Goal: Information Seeking & Learning: Learn about a topic

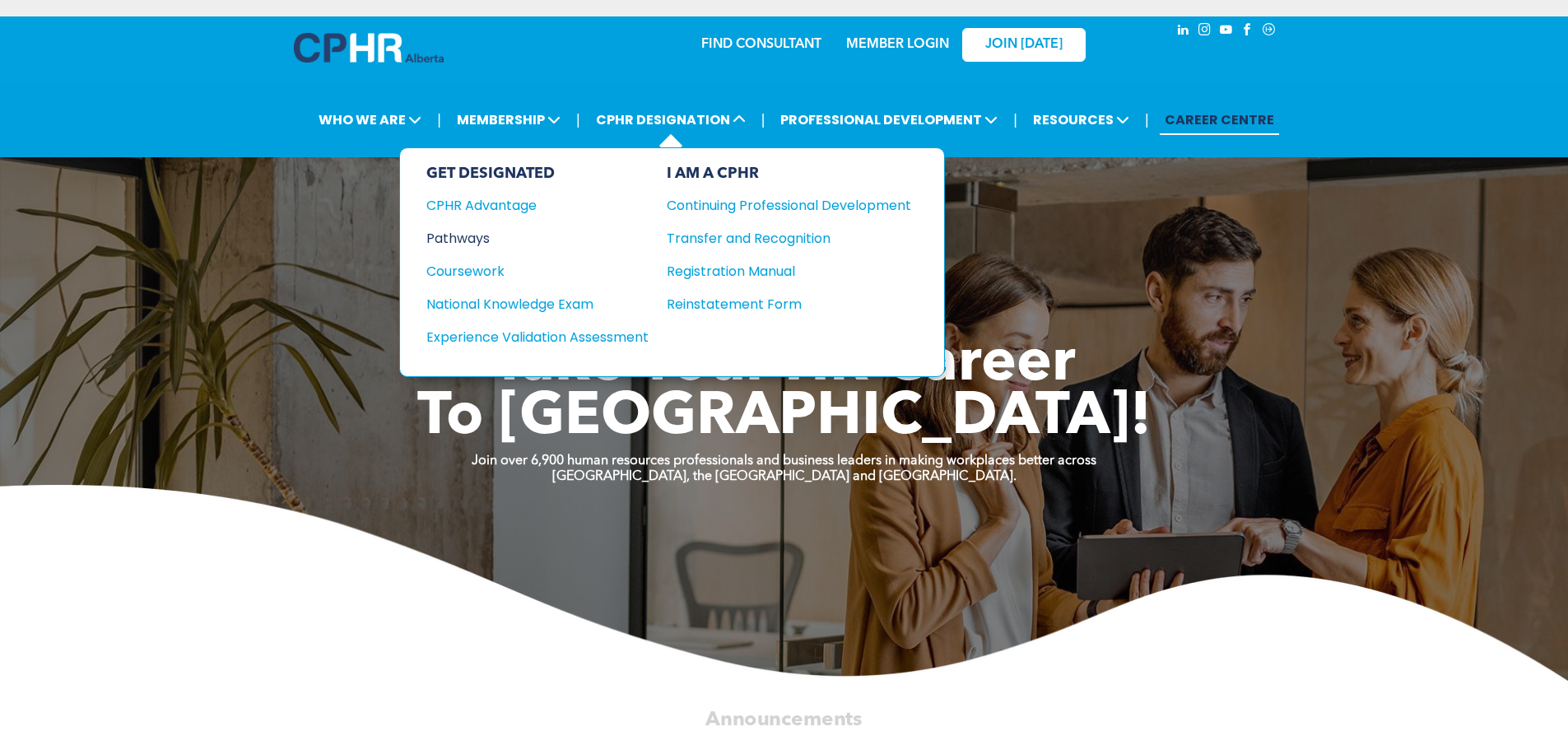
click at [472, 244] on div "Pathways" at bounding box center [526, 238] width 200 height 20
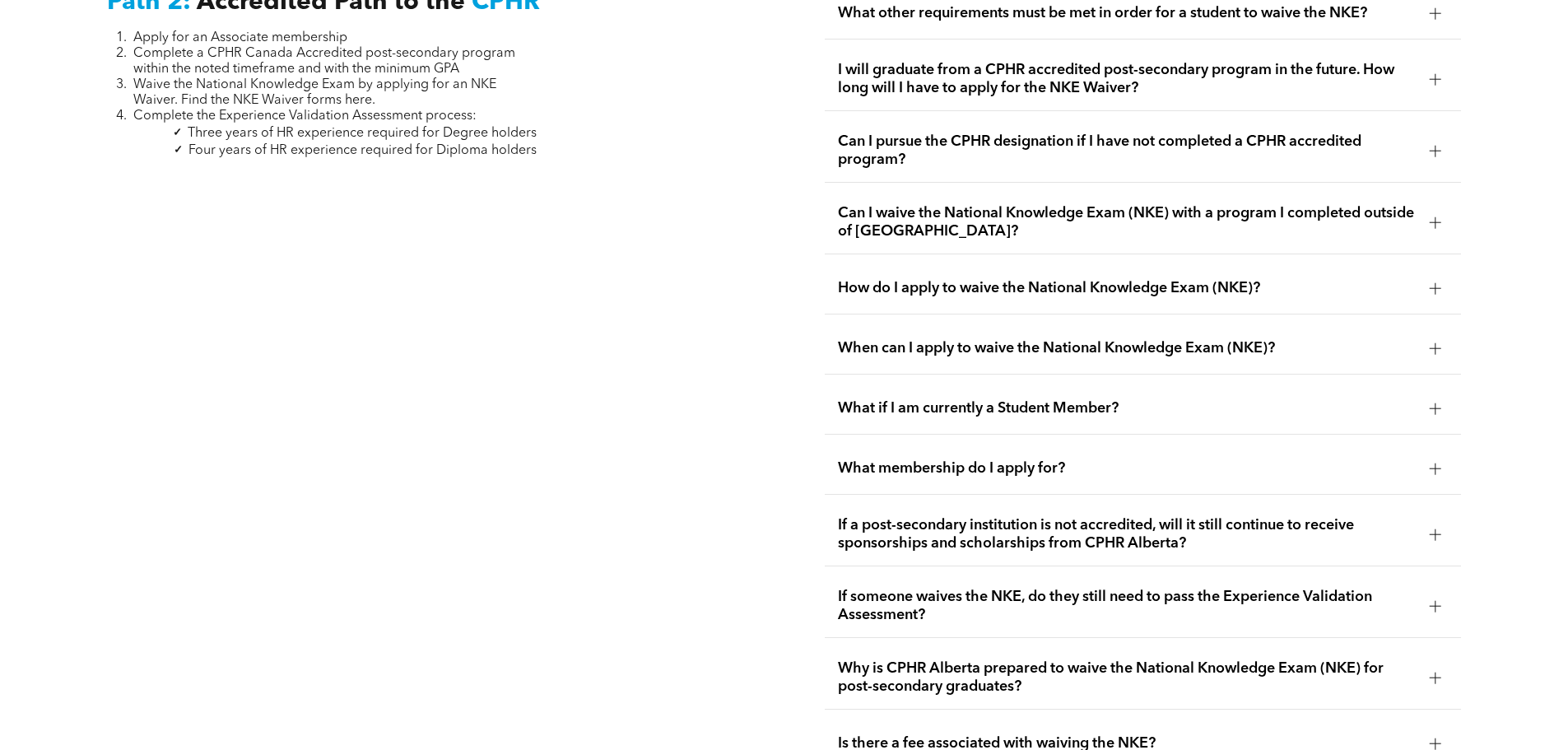
scroll to position [2305, 0]
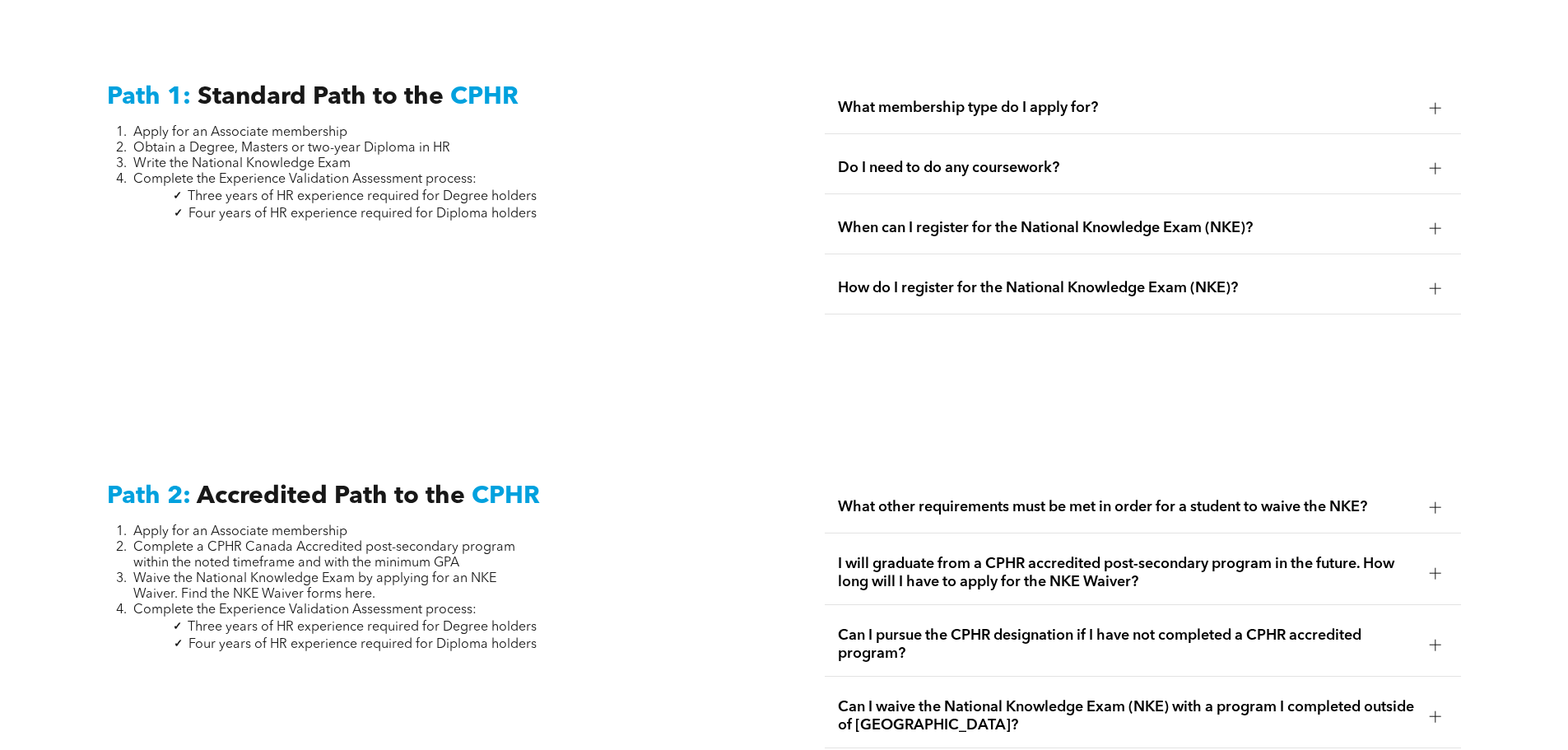
click at [1304, 498] on span "What other requirements must be met in order for a student to waive the NKE?" at bounding box center [1126, 506] width 578 height 18
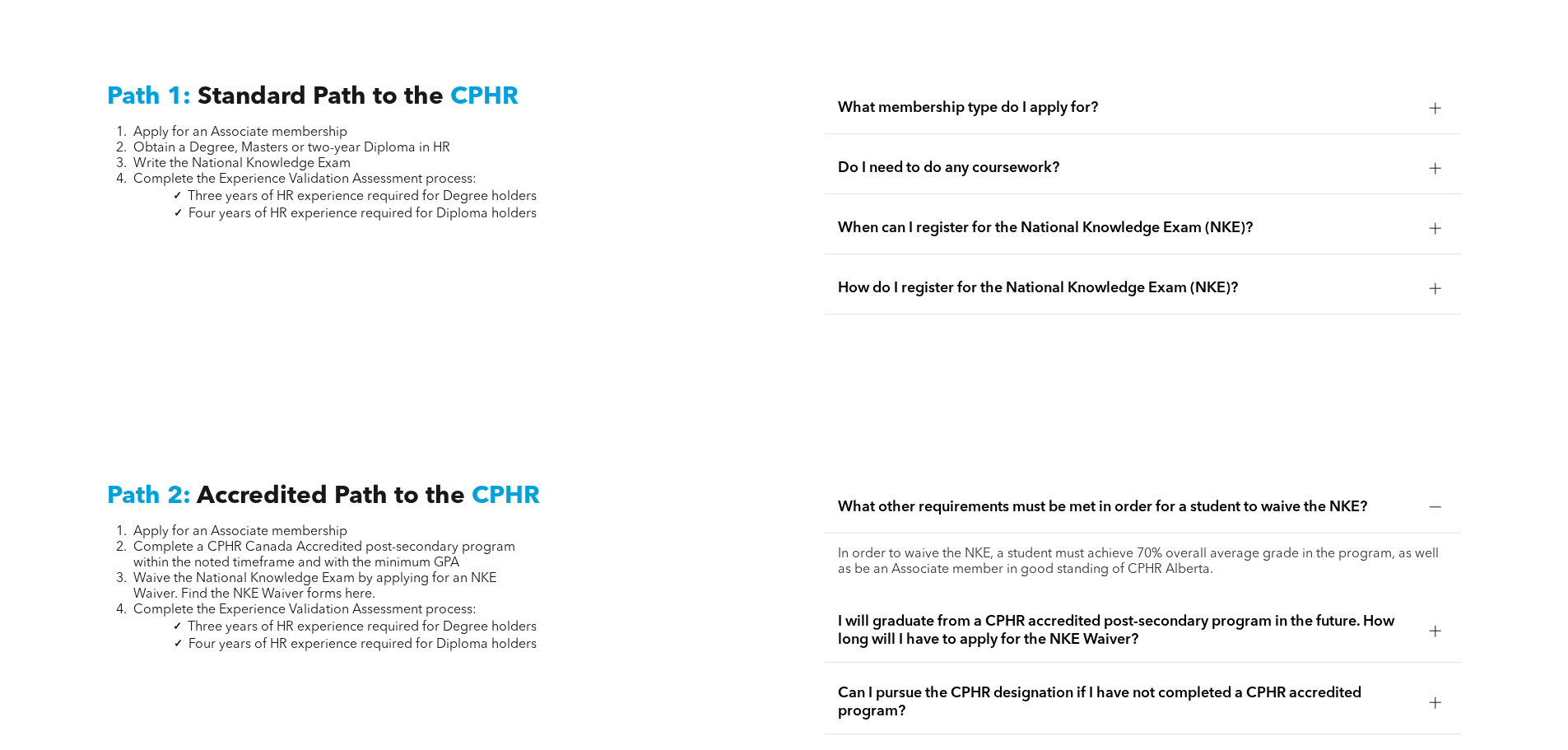
click at [1299, 498] on span "What other requirements must be met in order for a student to waive the NKE?" at bounding box center [1126, 506] width 578 height 18
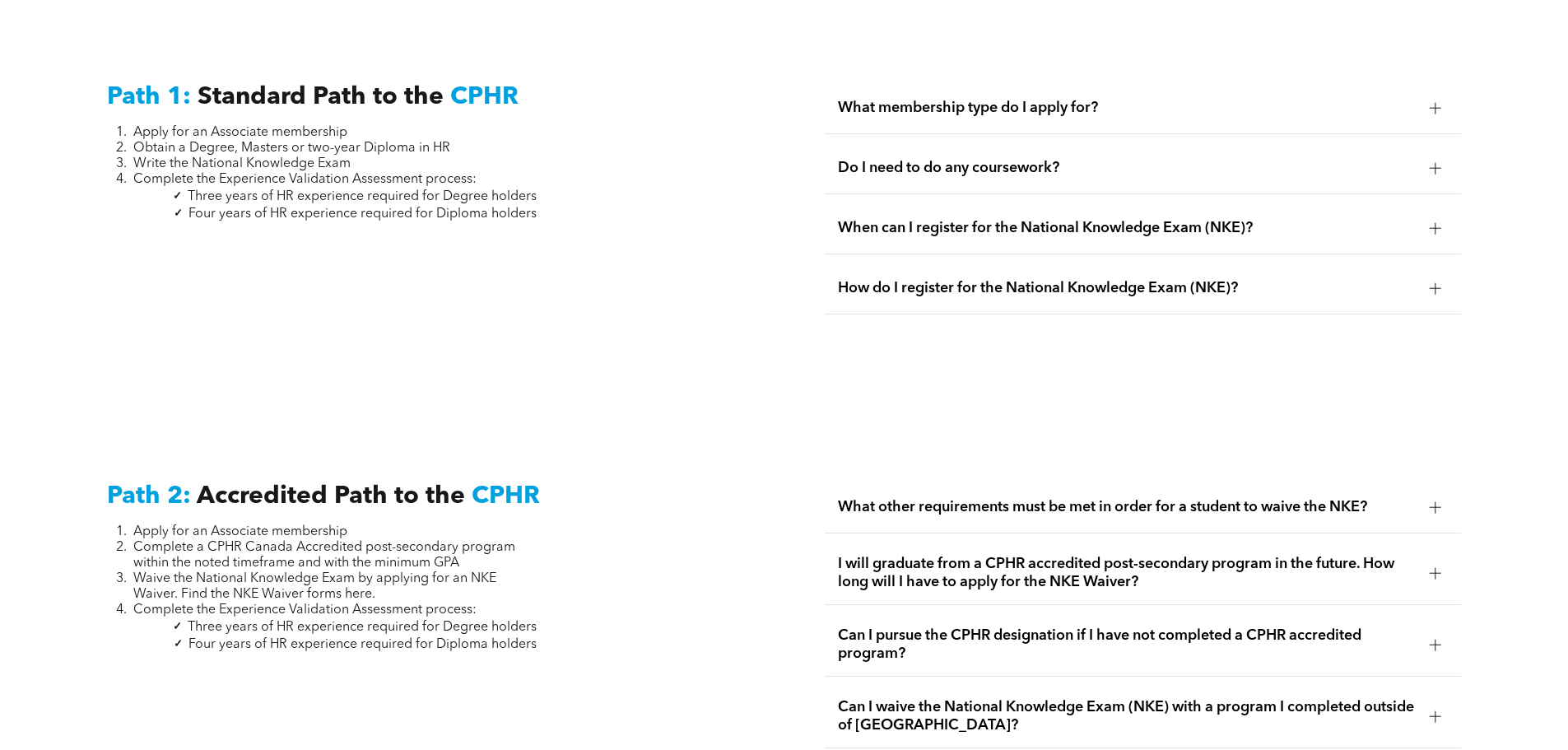
scroll to position [2057, 0]
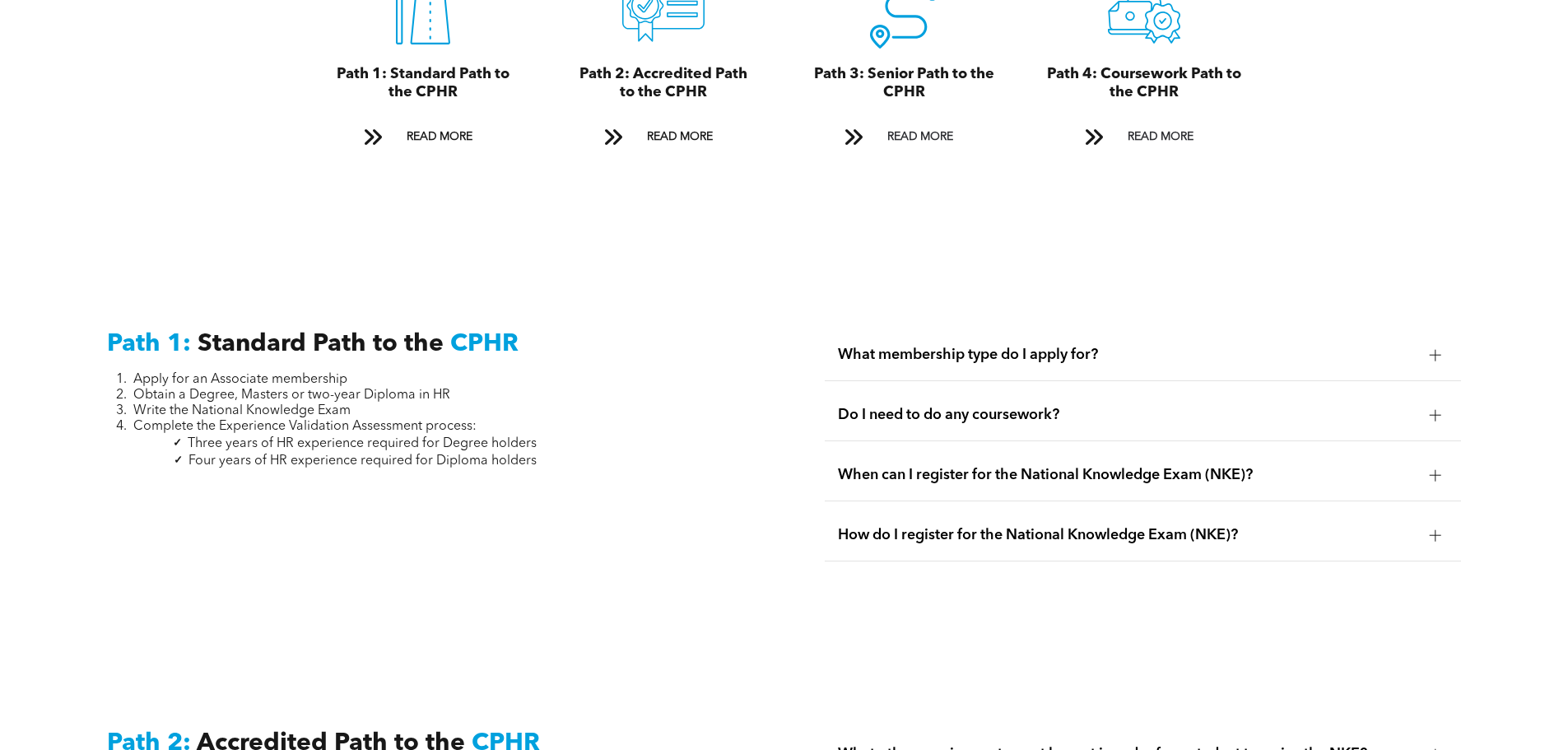
click at [1180, 347] on div "What membership type do I apply for?" at bounding box center [1142, 355] width 636 height 52
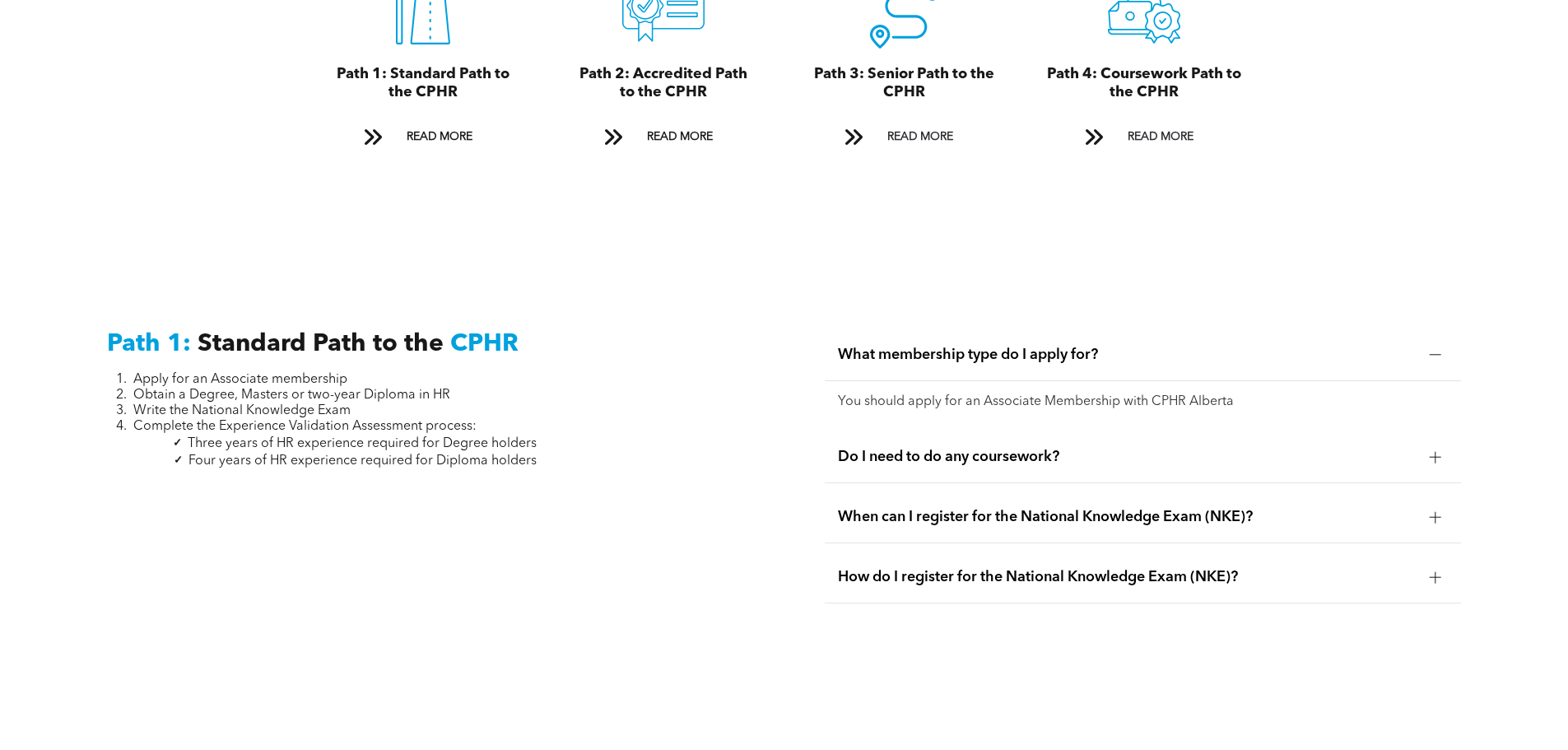
click at [1135, 448] on span "Do I need to do any coursework?" at bounding box center [1126, 457] width 578 height 18
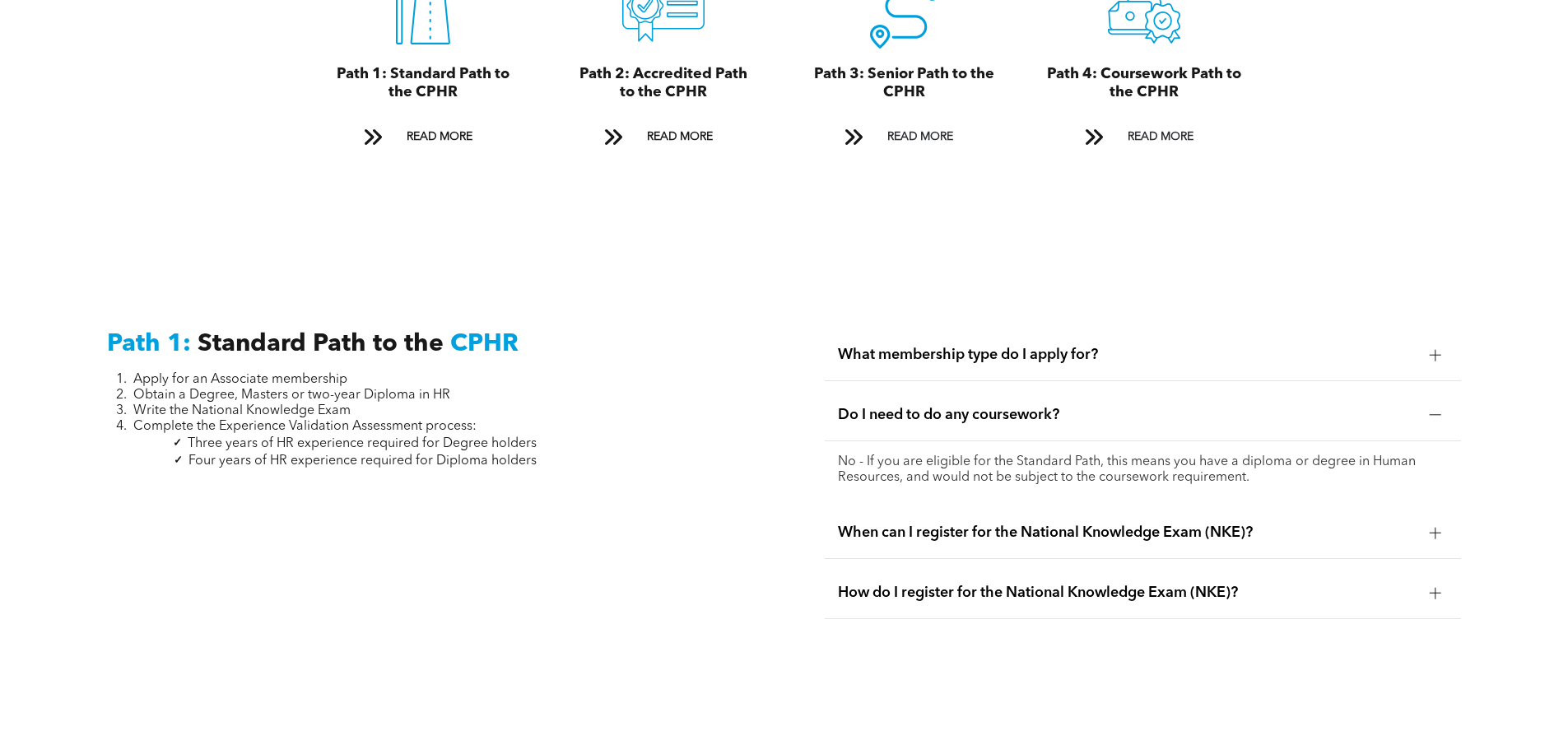
click at [1078, 524] on span "When can I register for the National Knowledge Exam (NKE)?" at bounding box center [1126, 532] width 578 height 18
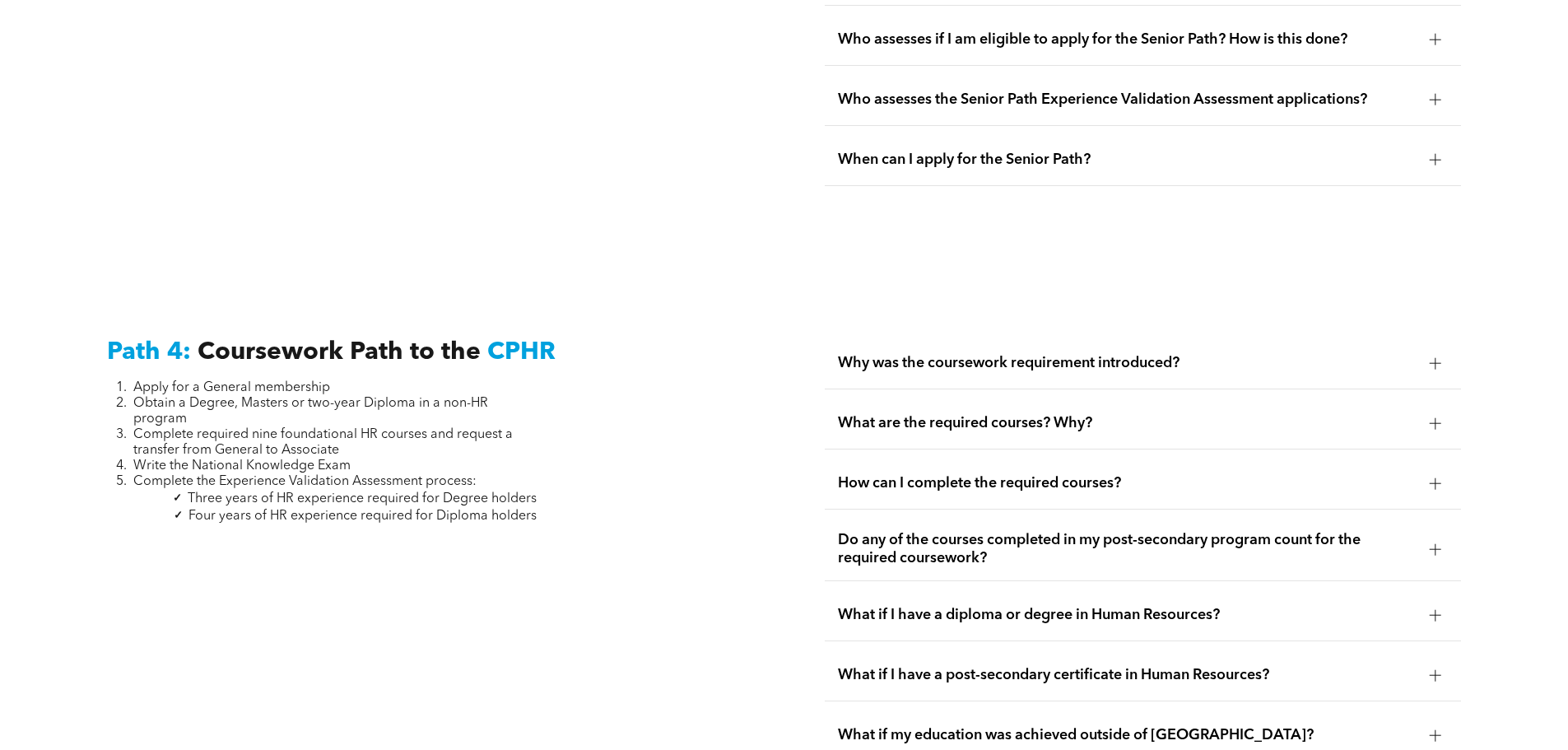
scroll to position [4773, 0]
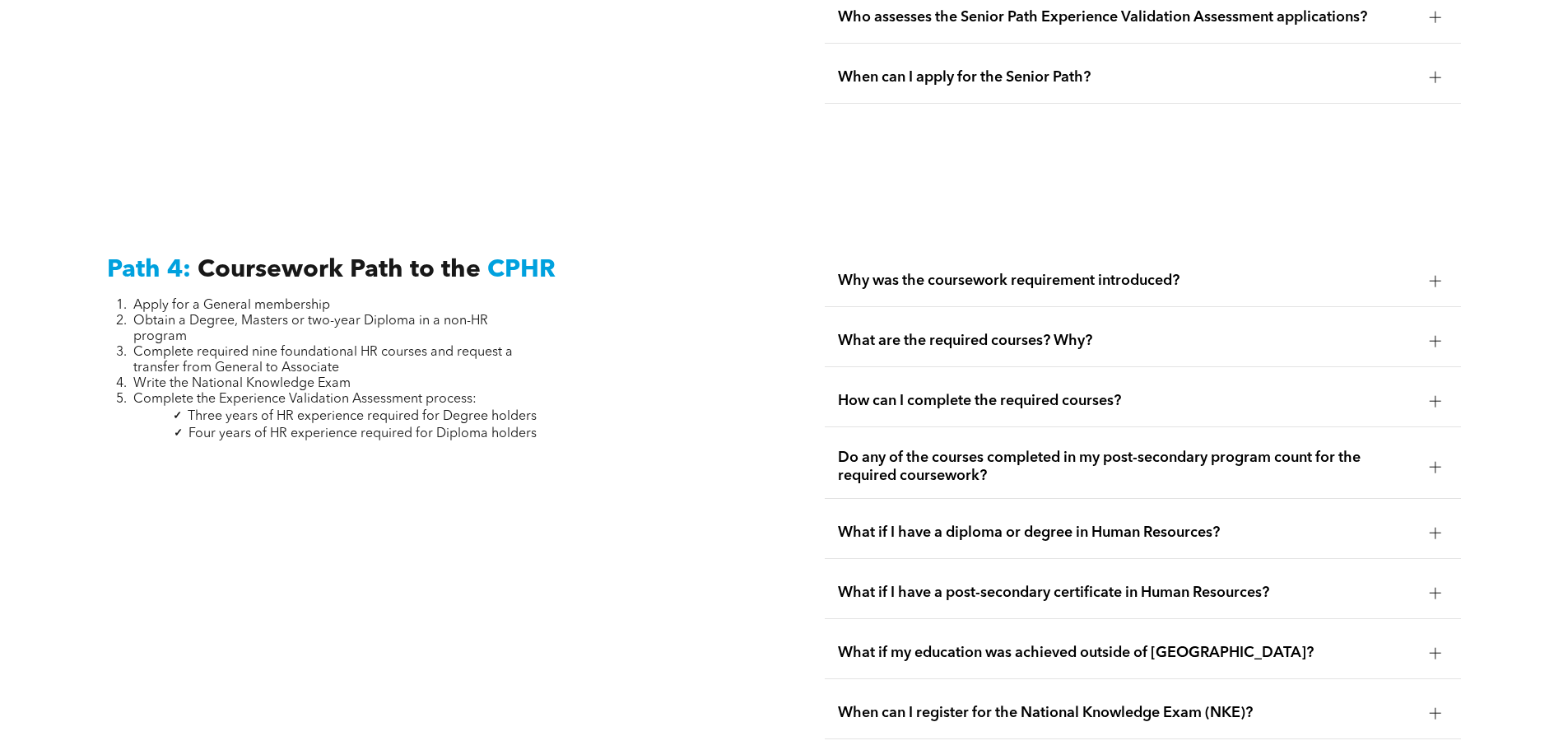
click at [1180, 391] on span "How can I complete the required courses?" at bounding box center [1126, 400] width 578 height 18
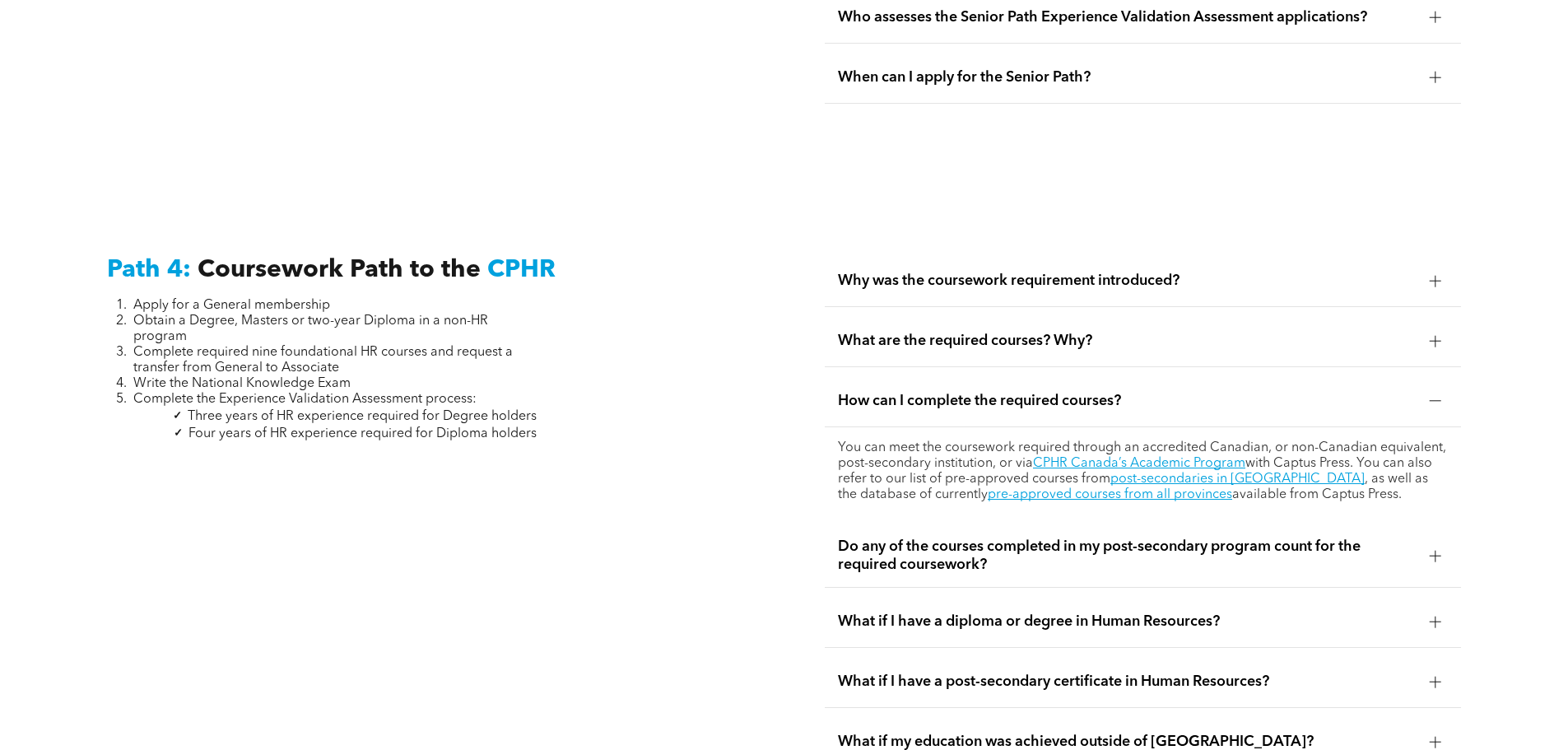
click at [1148, 537] on span "Do any of the courses completed in my post-secondary program count for the requ…" at bounding box center [1126, 555] width 578 height 36
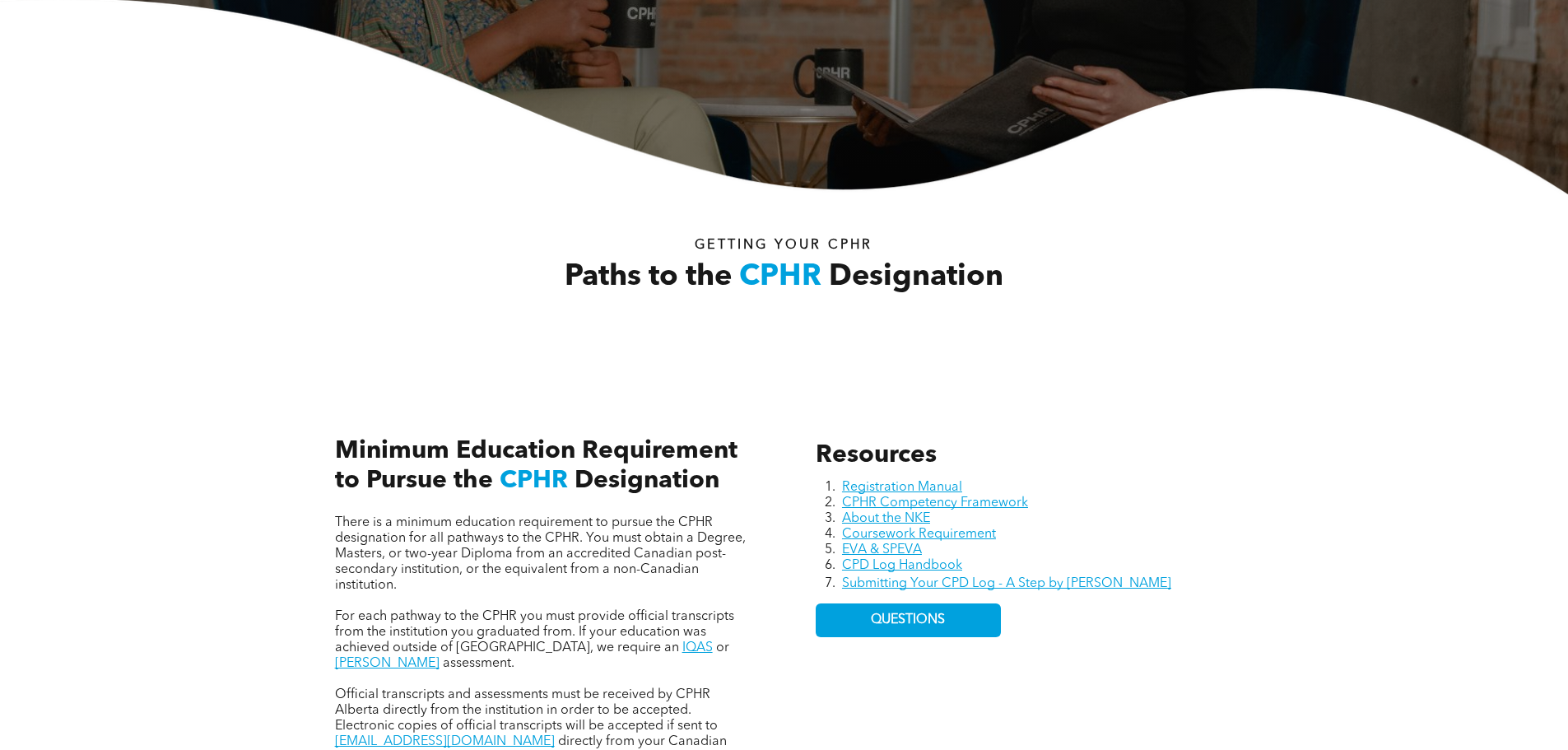
scroll to position [658, 0]
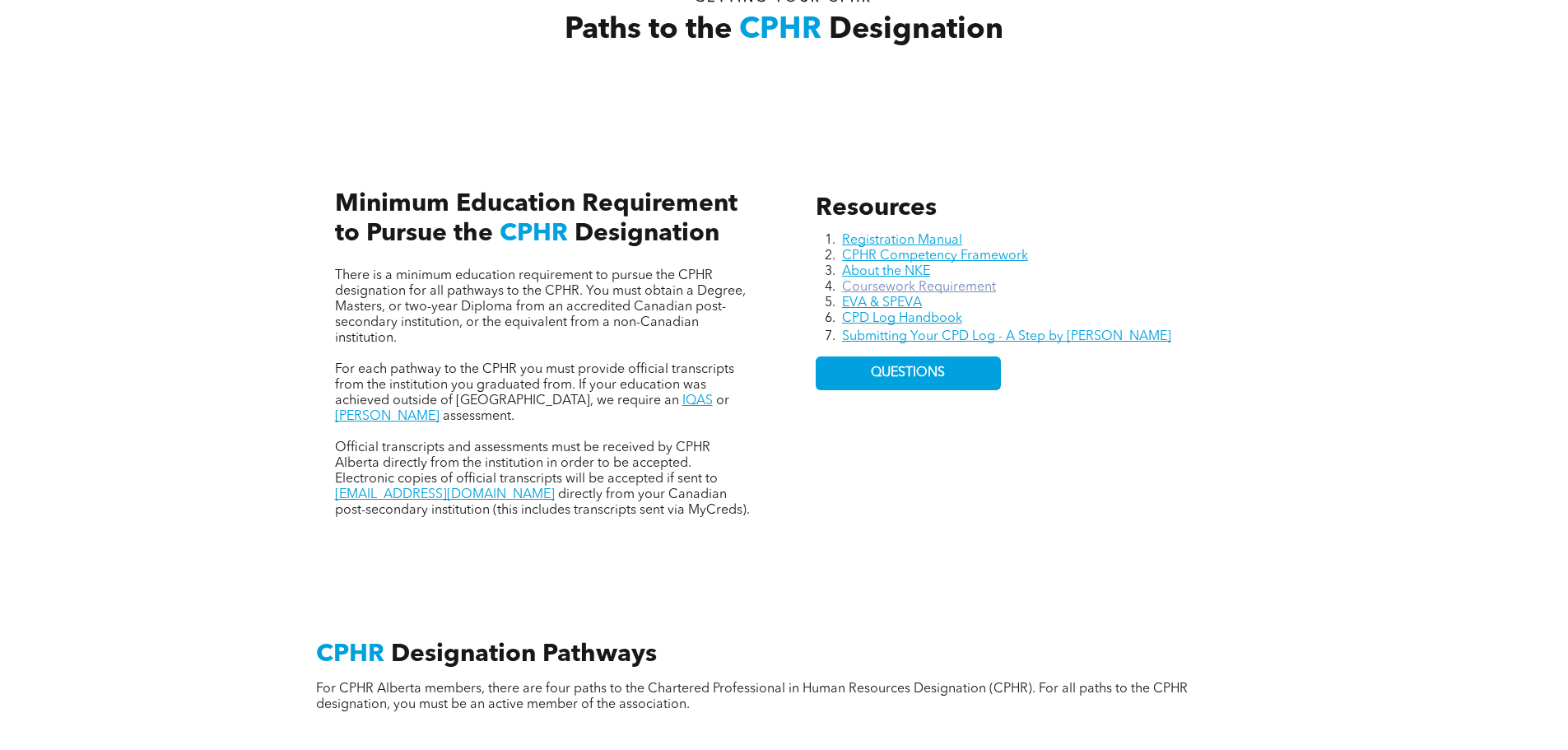
click at [857, 287] on link "Coursework Requirement" at bounding box center [919, 288] width 153 height 13
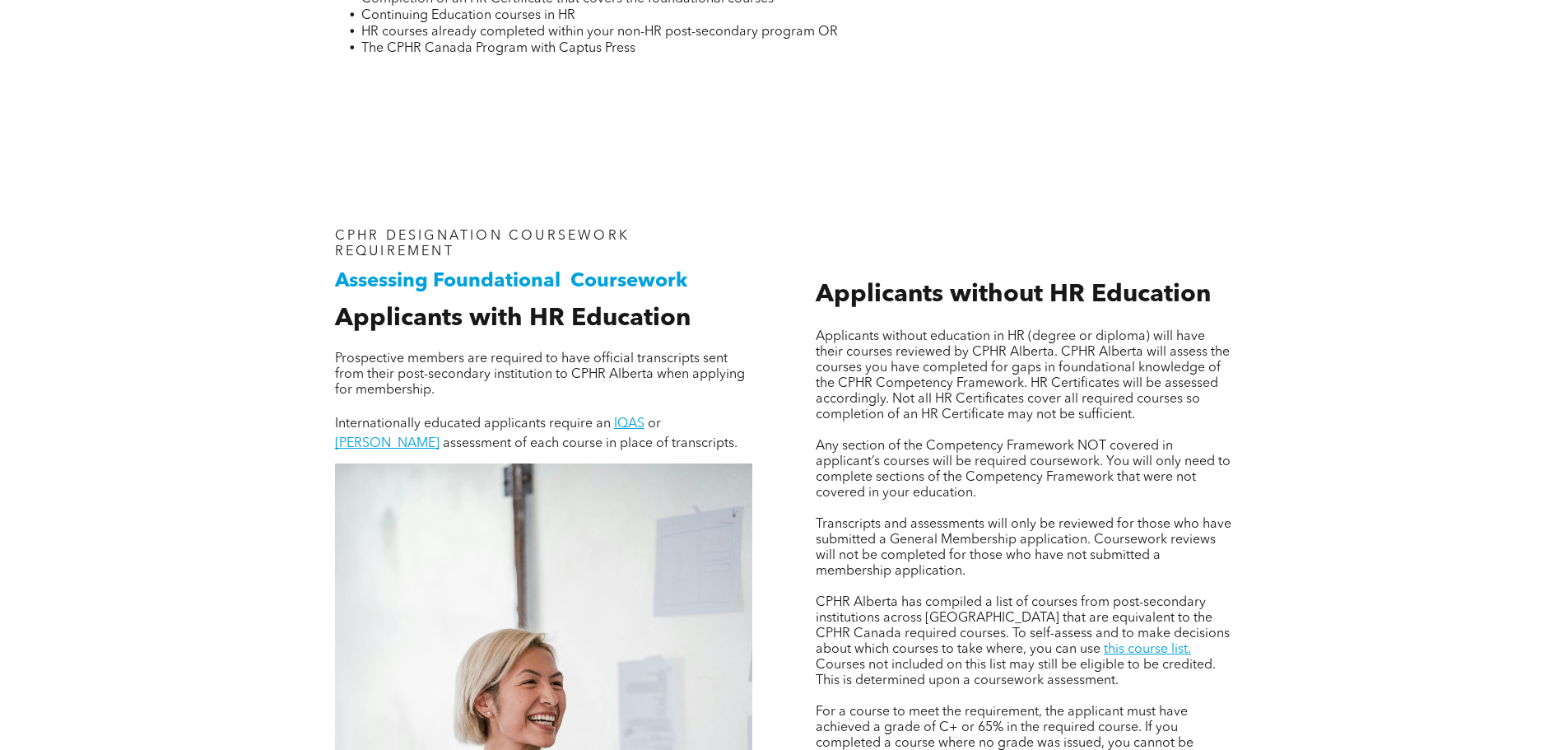
scroll to position [1234, 0]
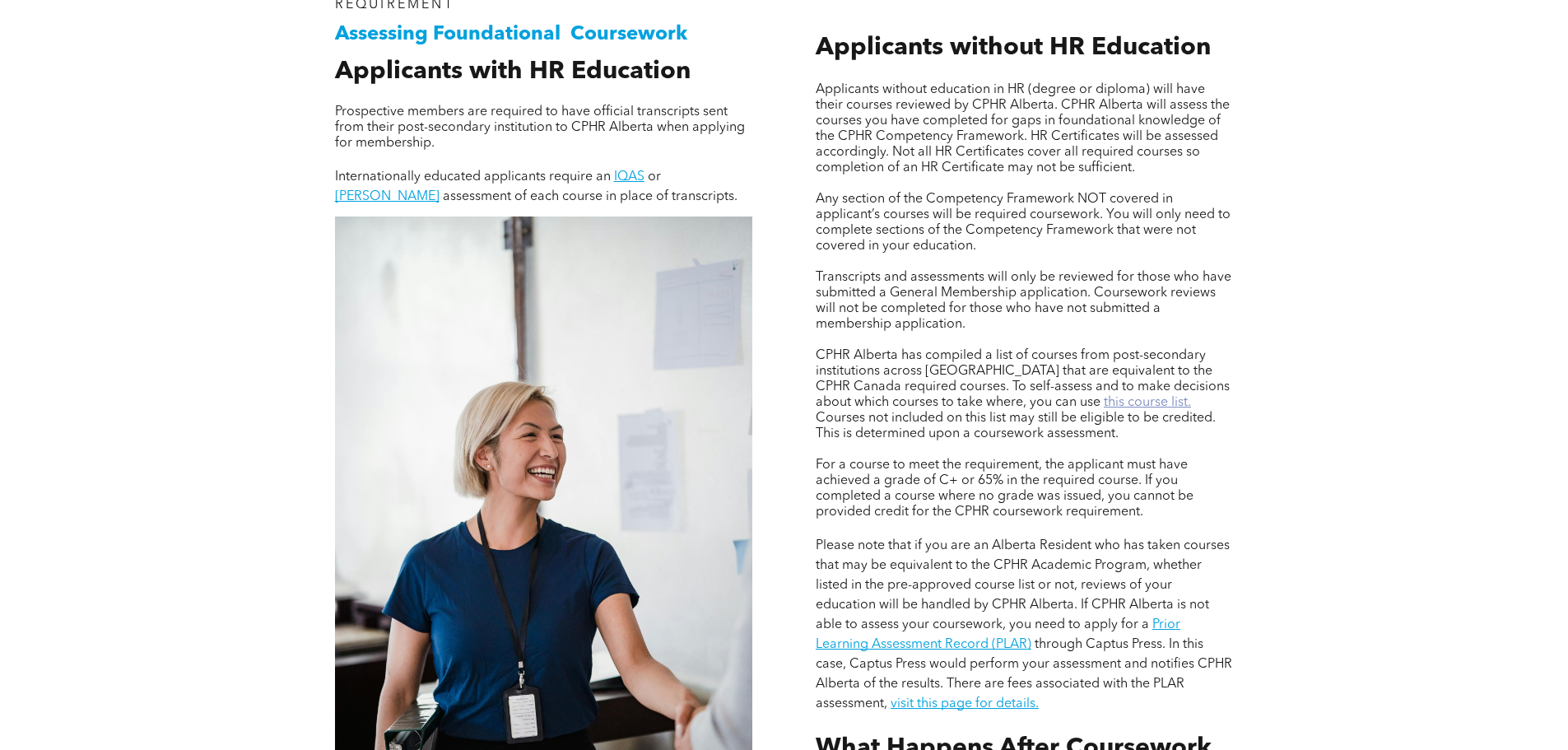
click at [1104, 399] on link "this course list." at bounding box center [1147, 403] width 87 height 13
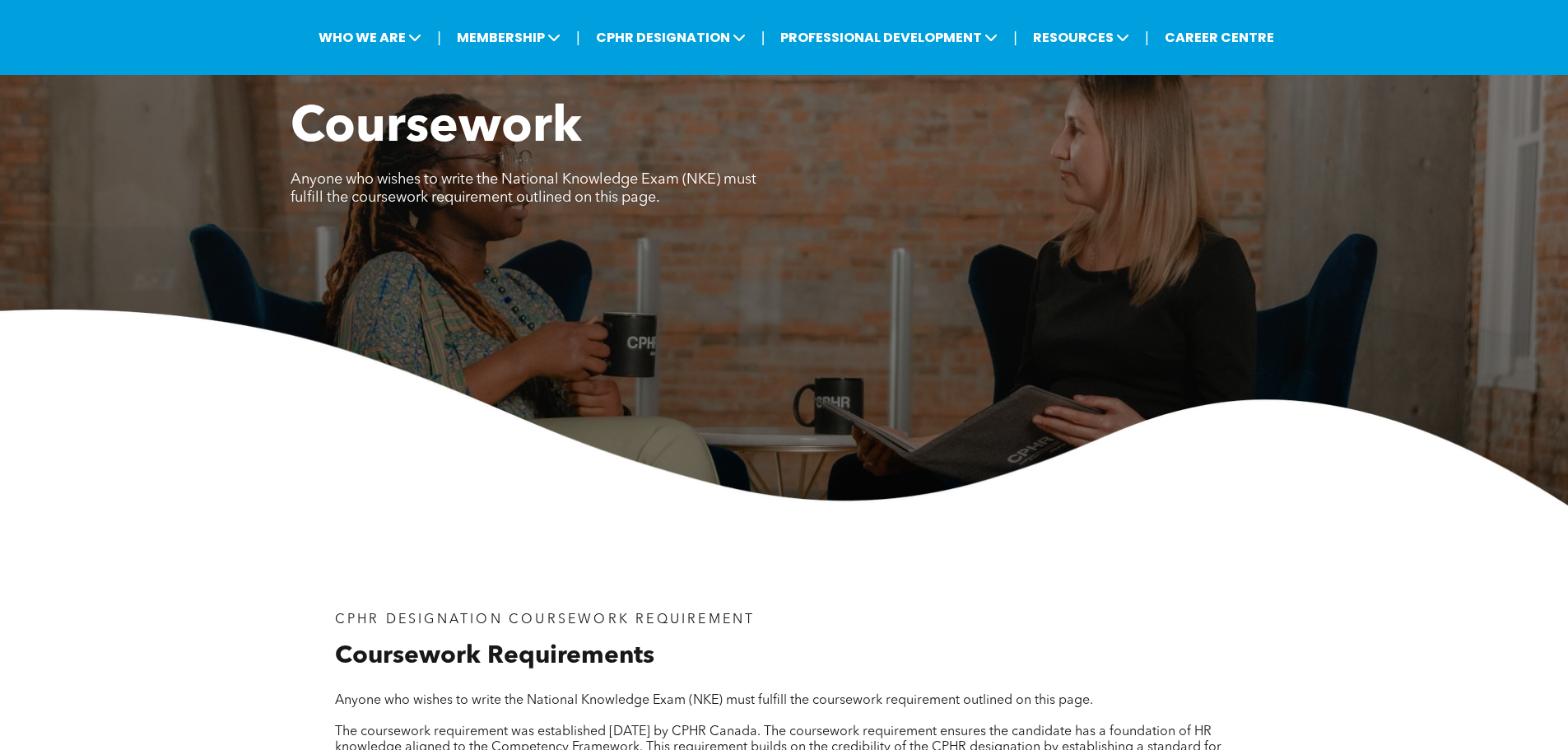
scroll to position [0, 0]
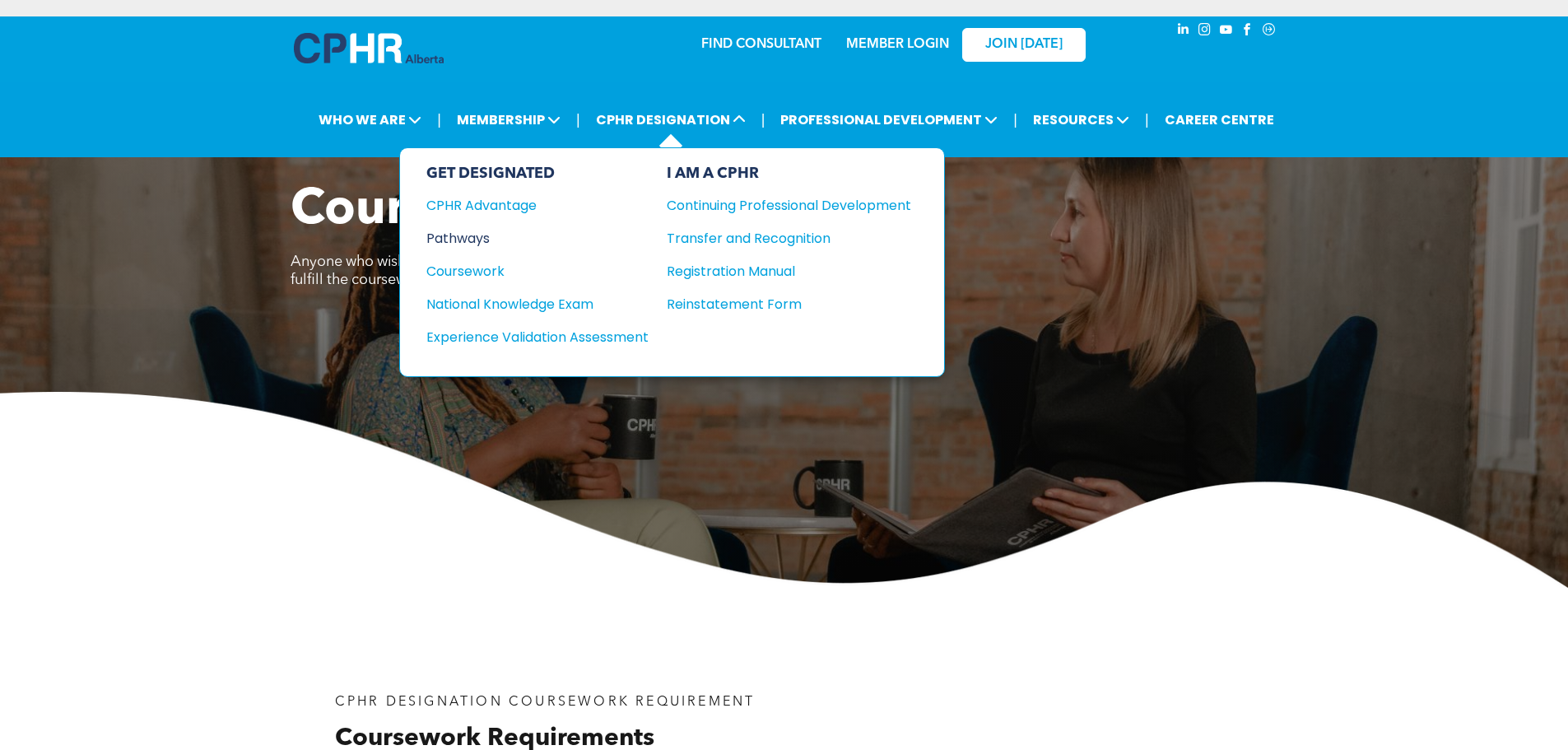
click at [481, 231] on div "Pathways" at bounding box center [526, 238] width 200 height 20
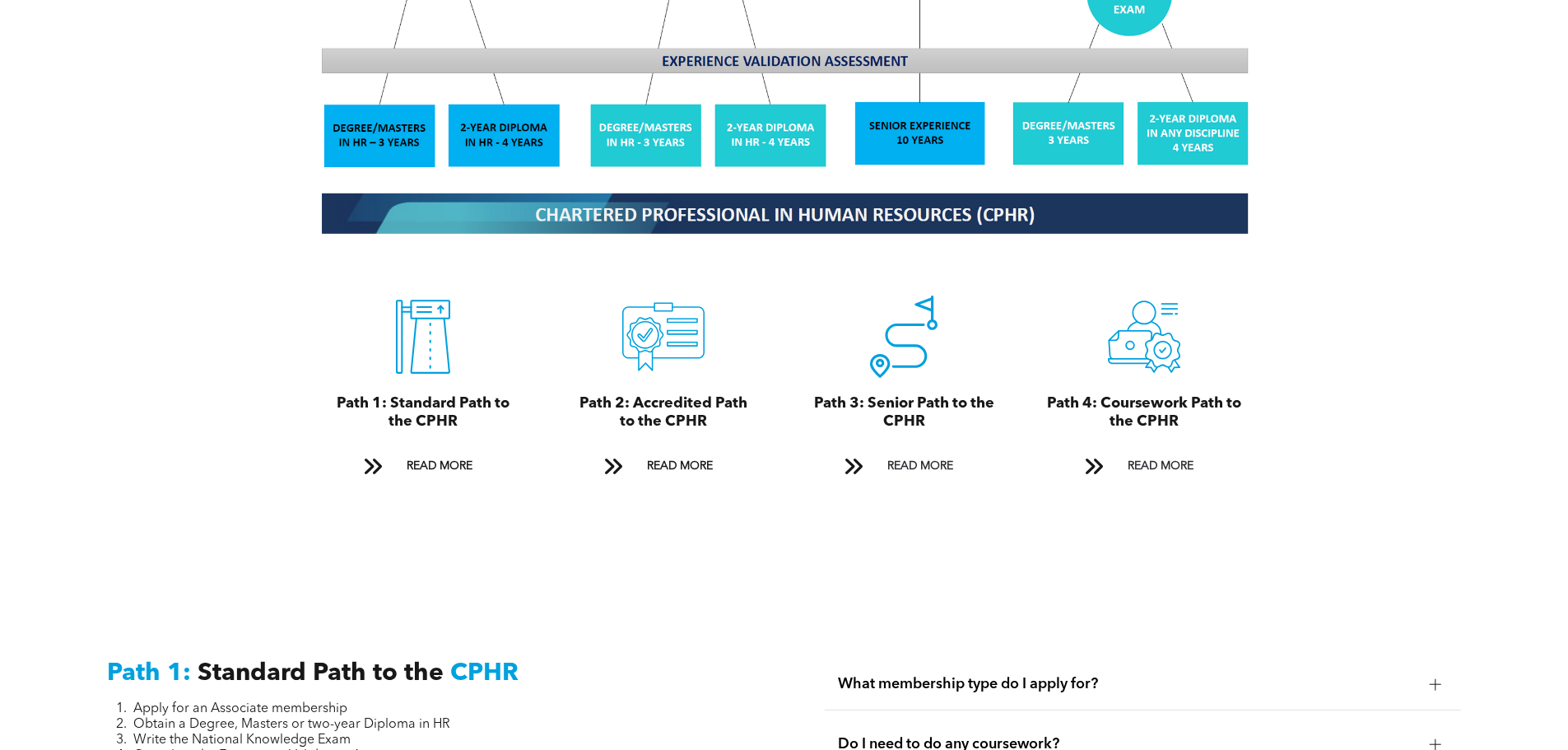
scroll to position [1646, 0]
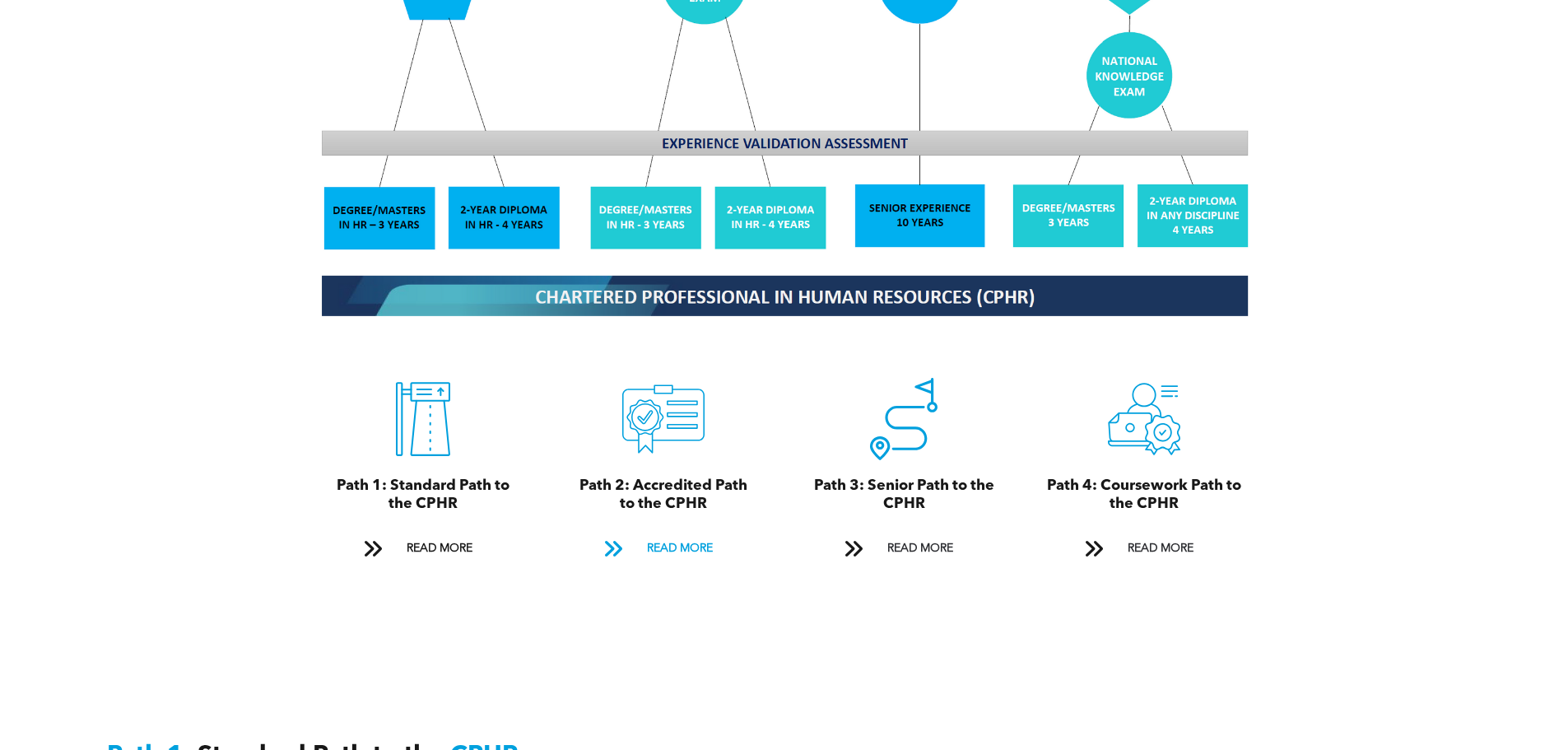
click at [610, 537] on span at bounding box center [613, 548] width 21 height 22
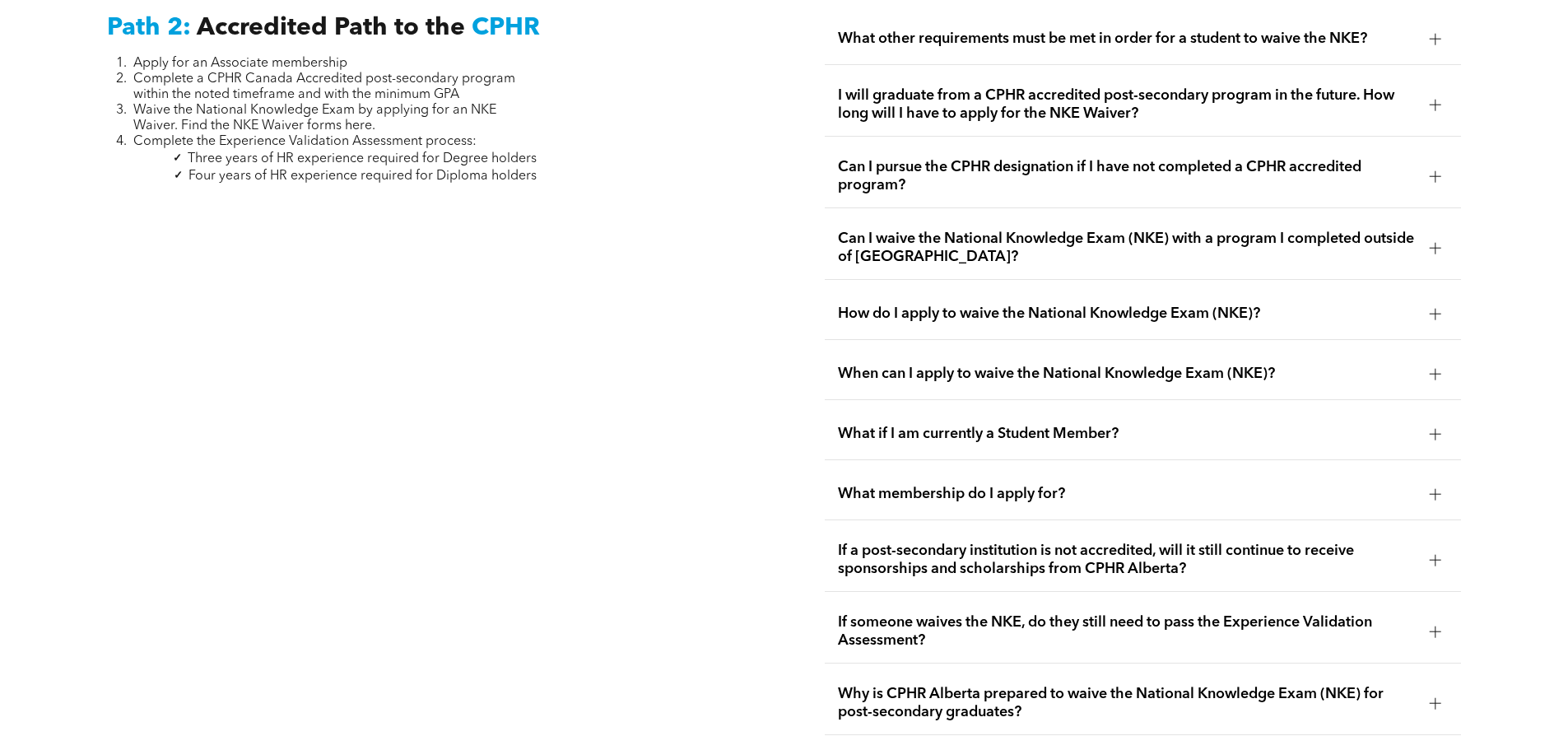
scroll to position [2855, 0]
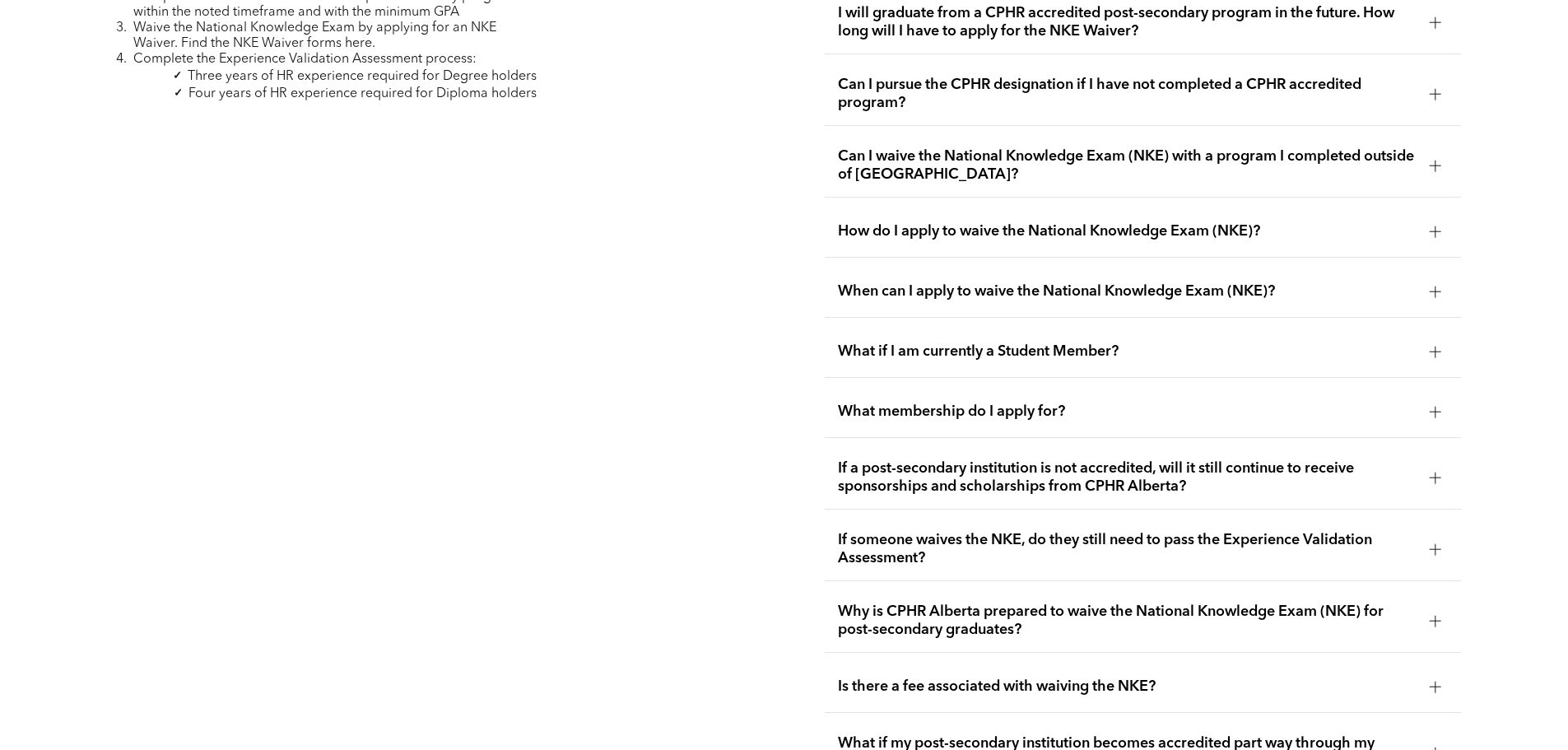
click at [1427, 608] on div at bounding box center [1436, 621] width 25 height 25
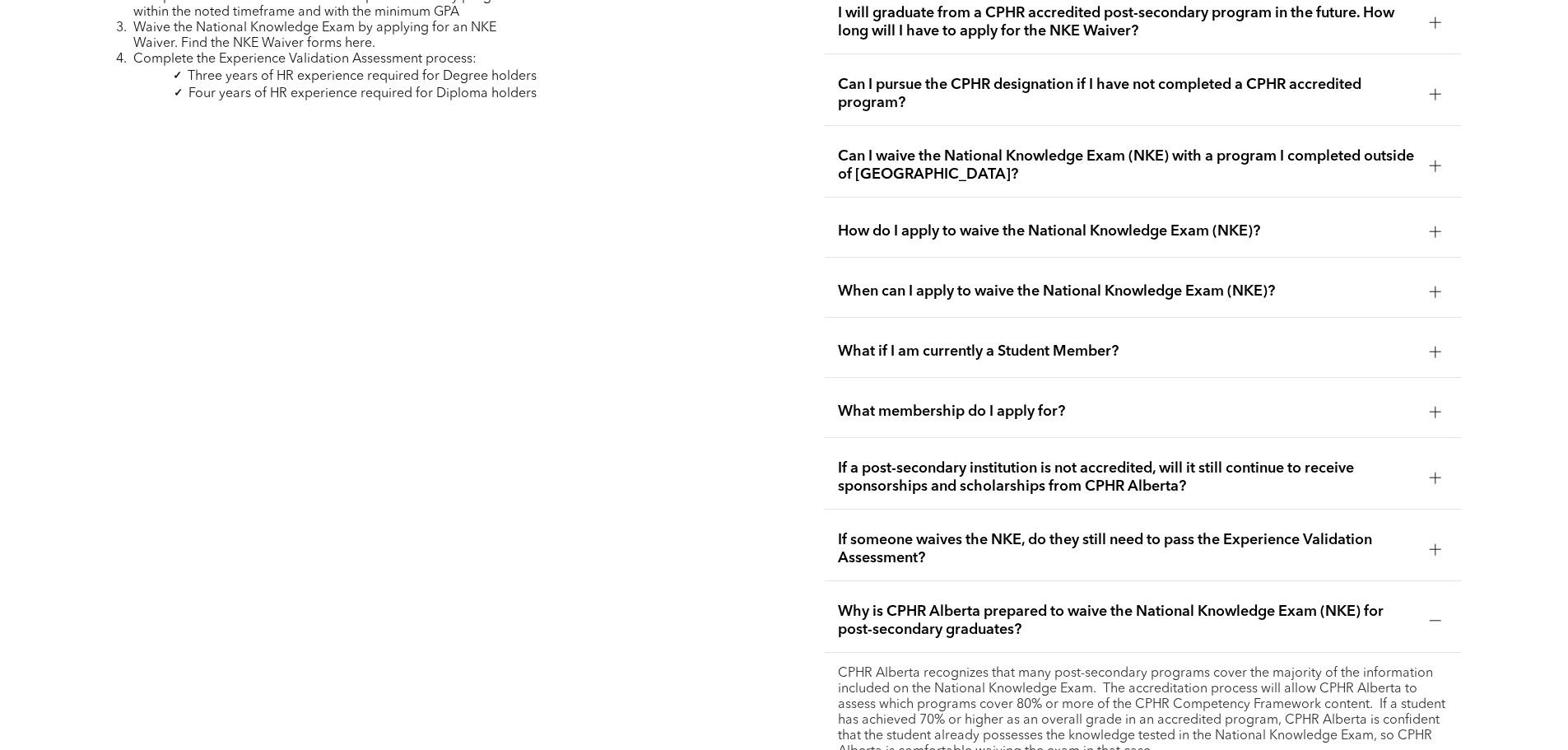
click at [1421, 589] on div "Why is CPHR Alberta prepared to waive the National Knowledge Exam (NKE) for pos…" at bounding box center [1142, 621] width 636 height 63
click at [1429, 608] on div at bounding box center [1436, 621] width 25 height 25
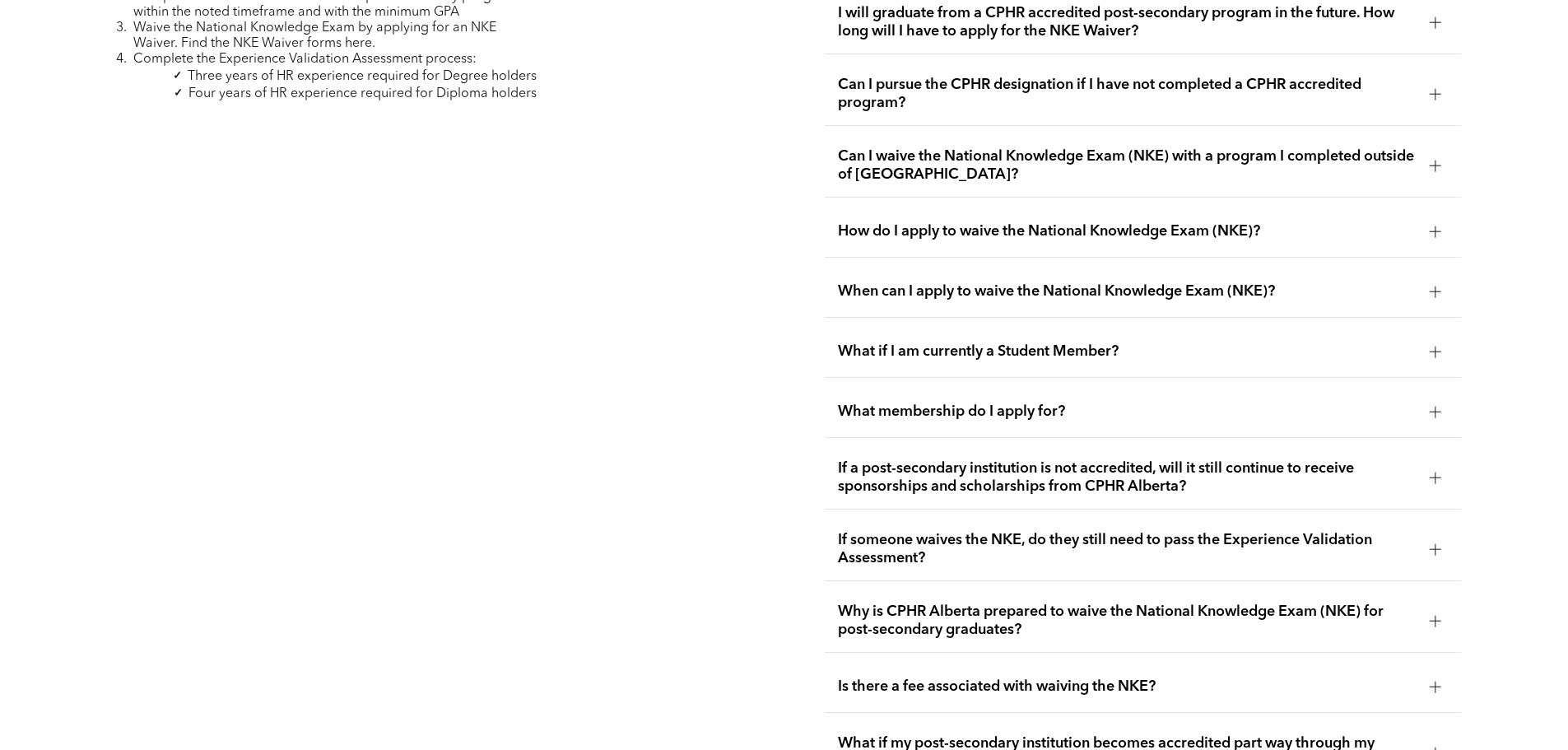
click at [1442, 340] on div at bounding box center [1436, 352] width 25 height 25
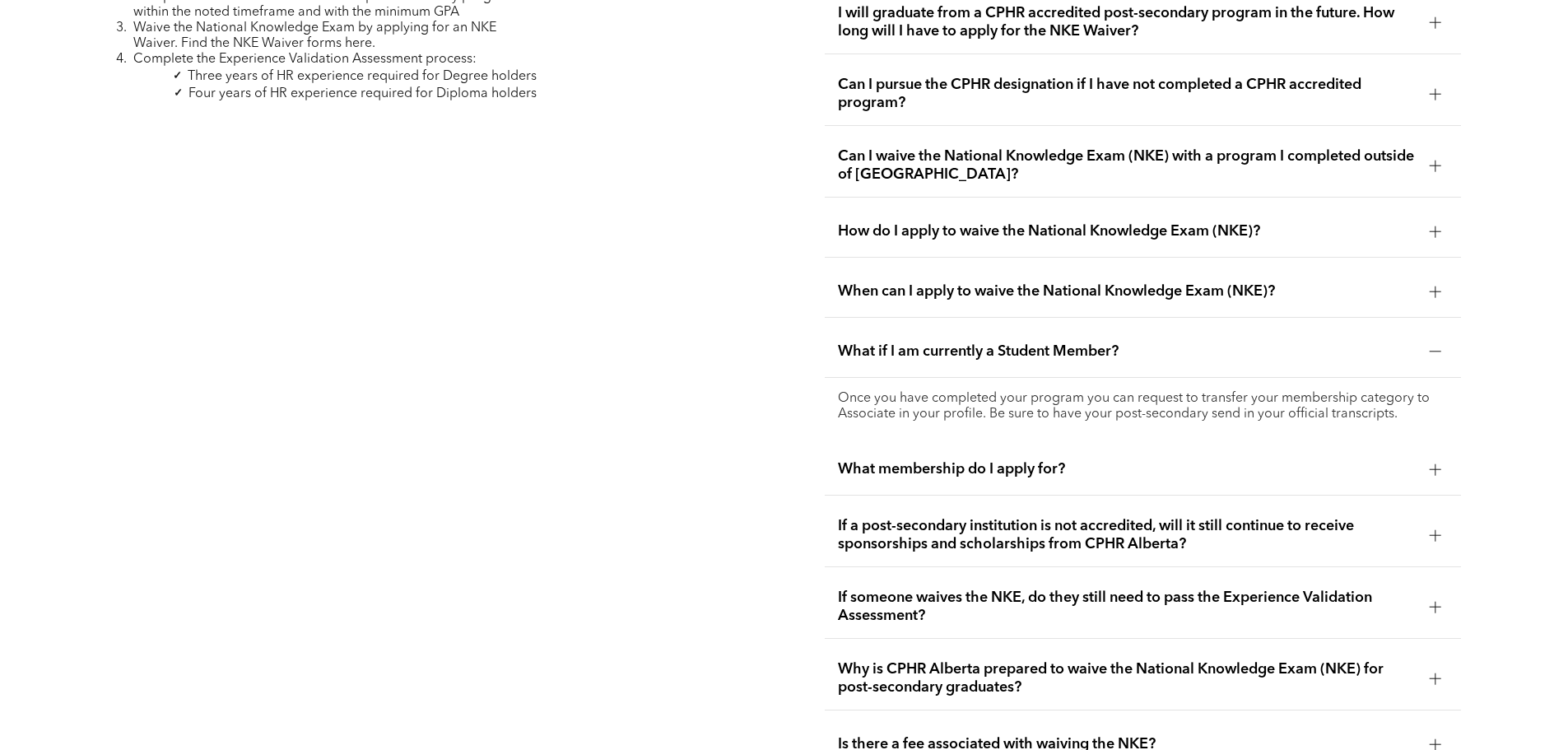
click at [1439, 345] on div at bounding box center [1435, 351] width 12 height 12
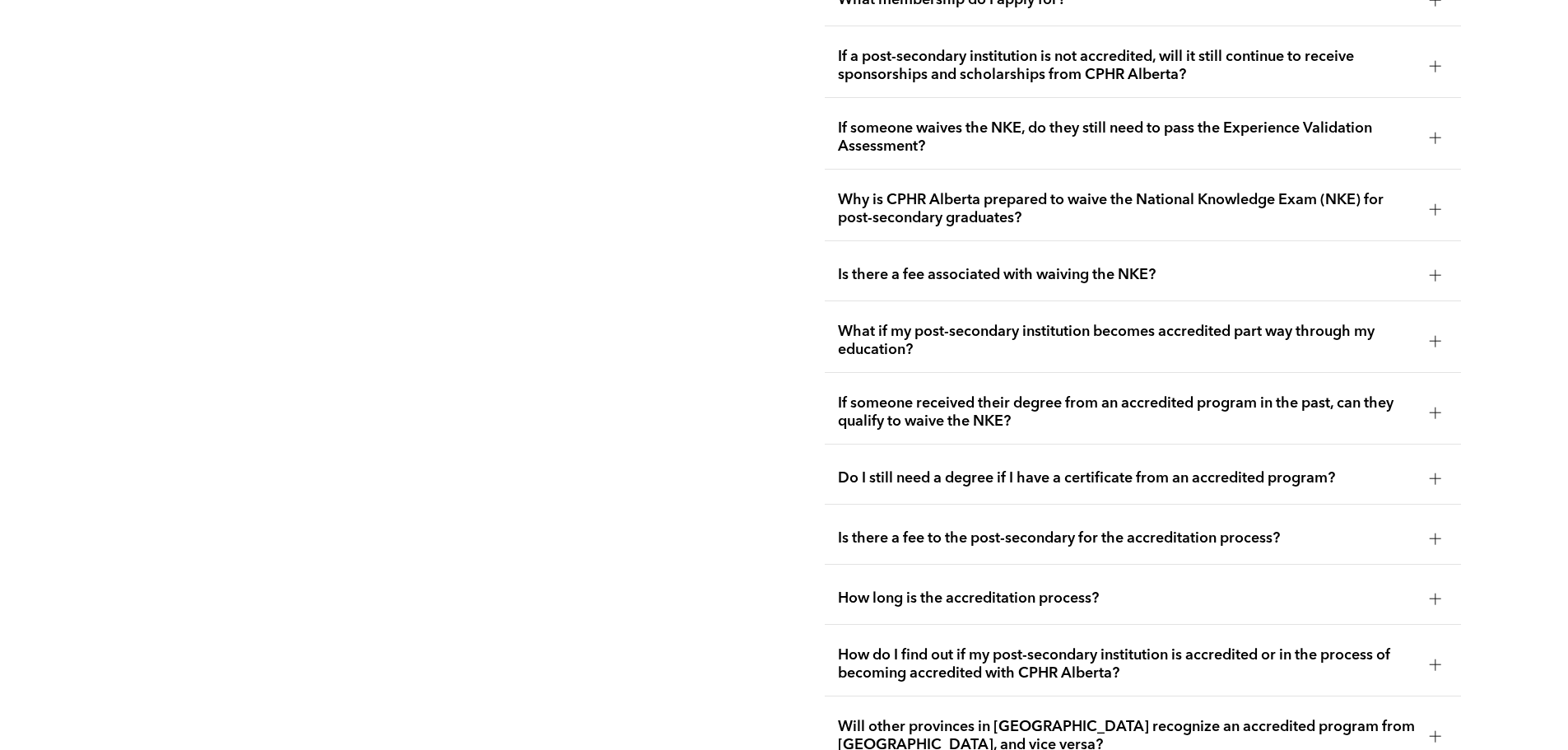
scroll to position [3348, 0]
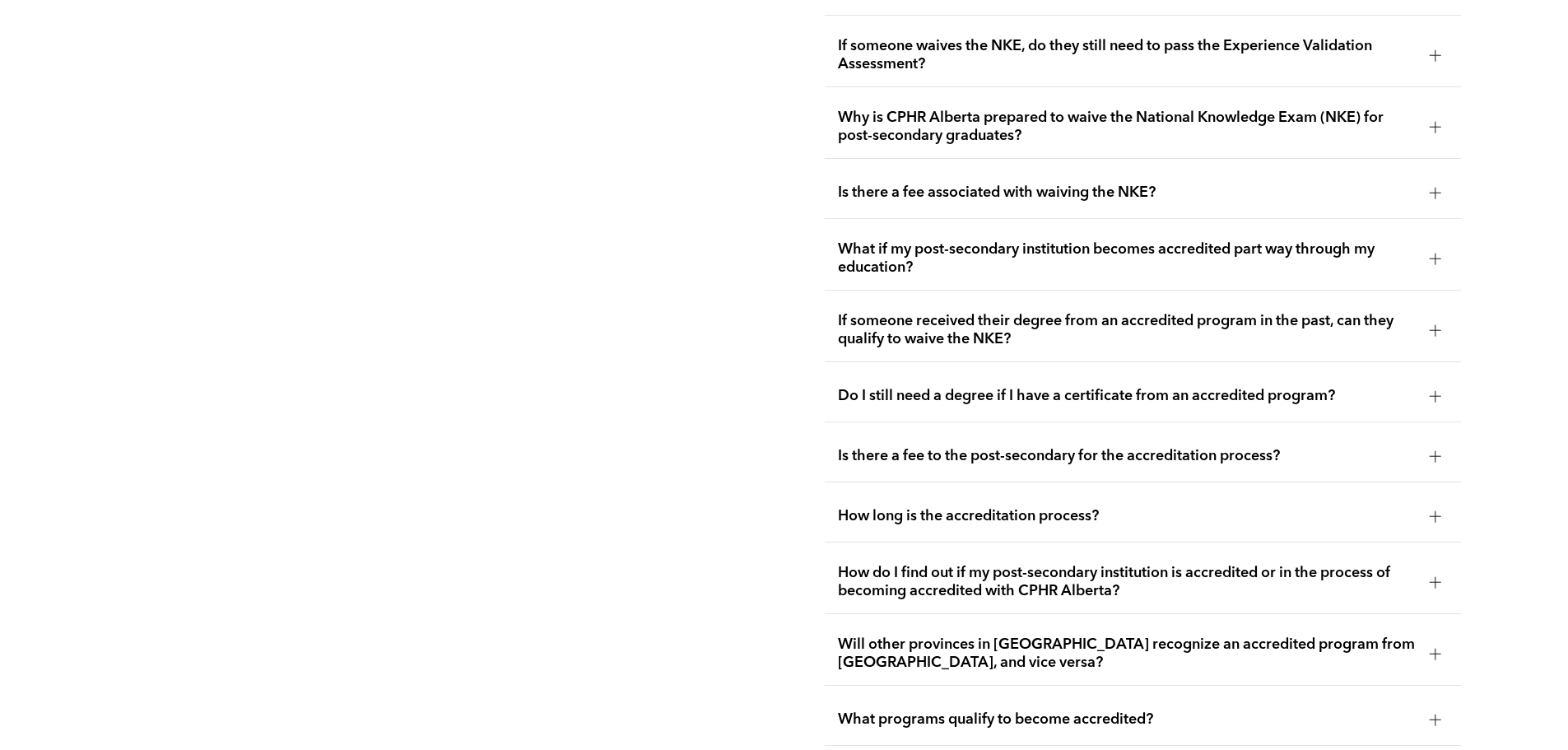
click at [1438, 390] on div at bounding box center [1435, 396] width 12 height 12
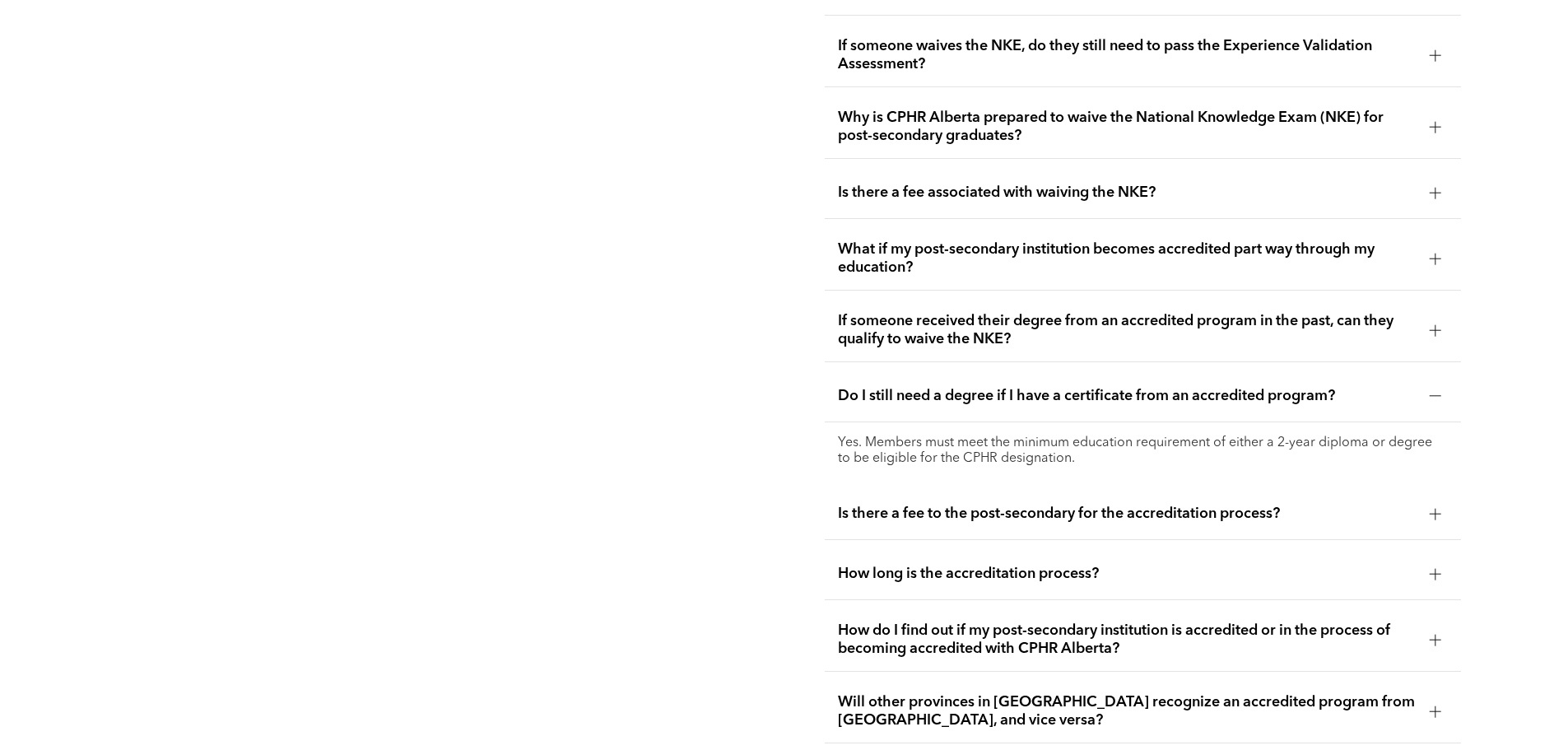
click at [1437, 396] on div at bounding box center [1435, 396] width 12 height 1
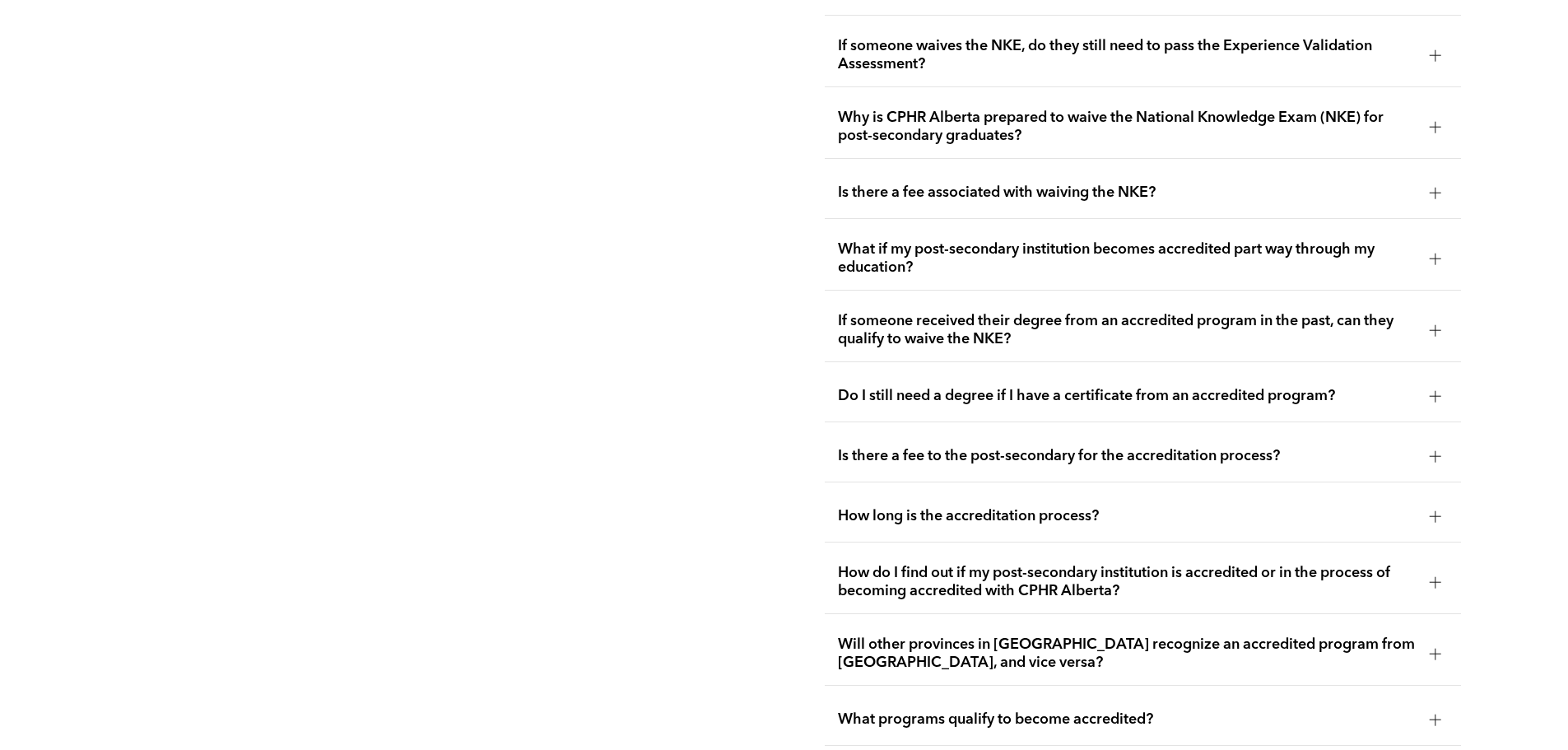
scroll to position [3431, 0]
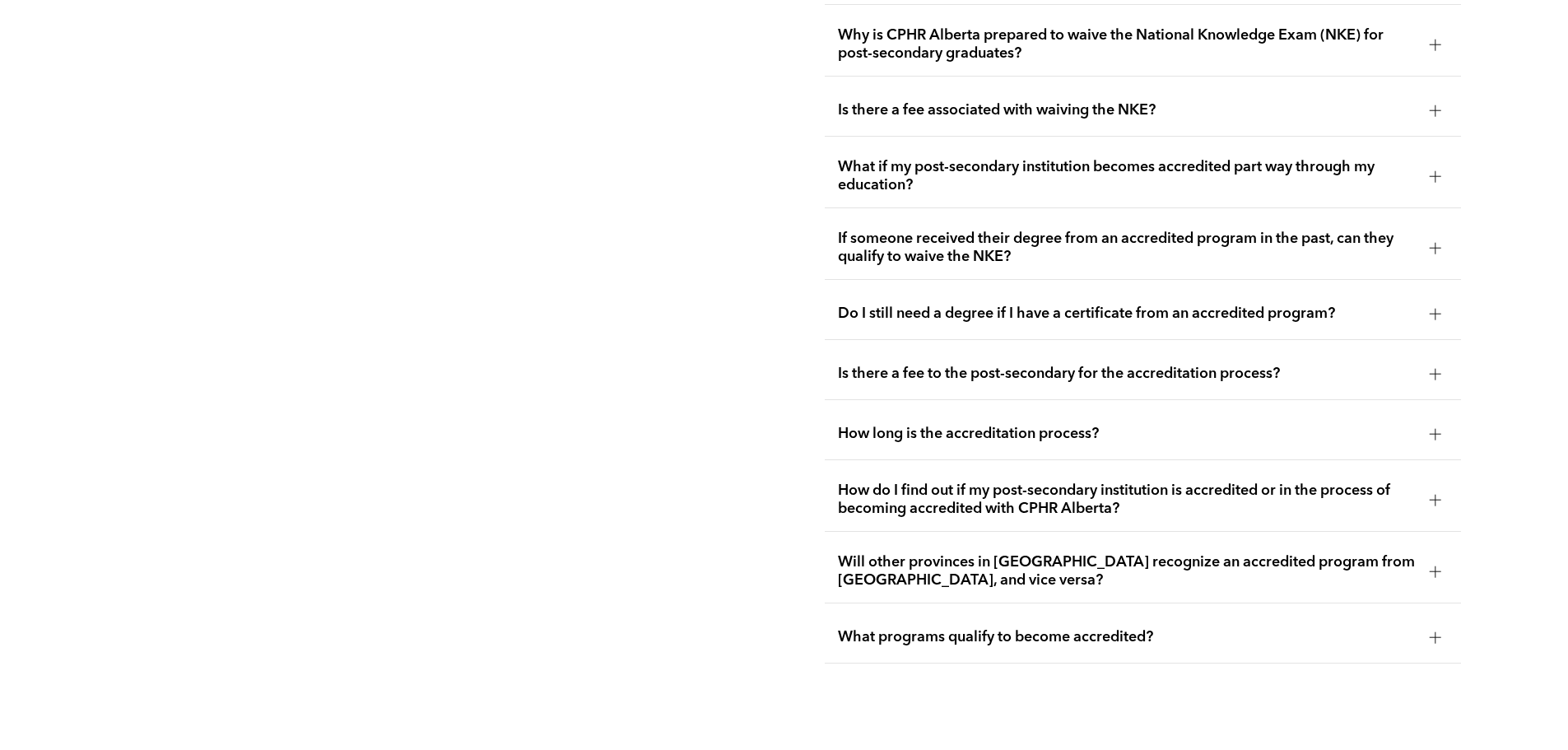
click at [1436, 631] on div at bounding box center [1435, 637] width 12 height 12
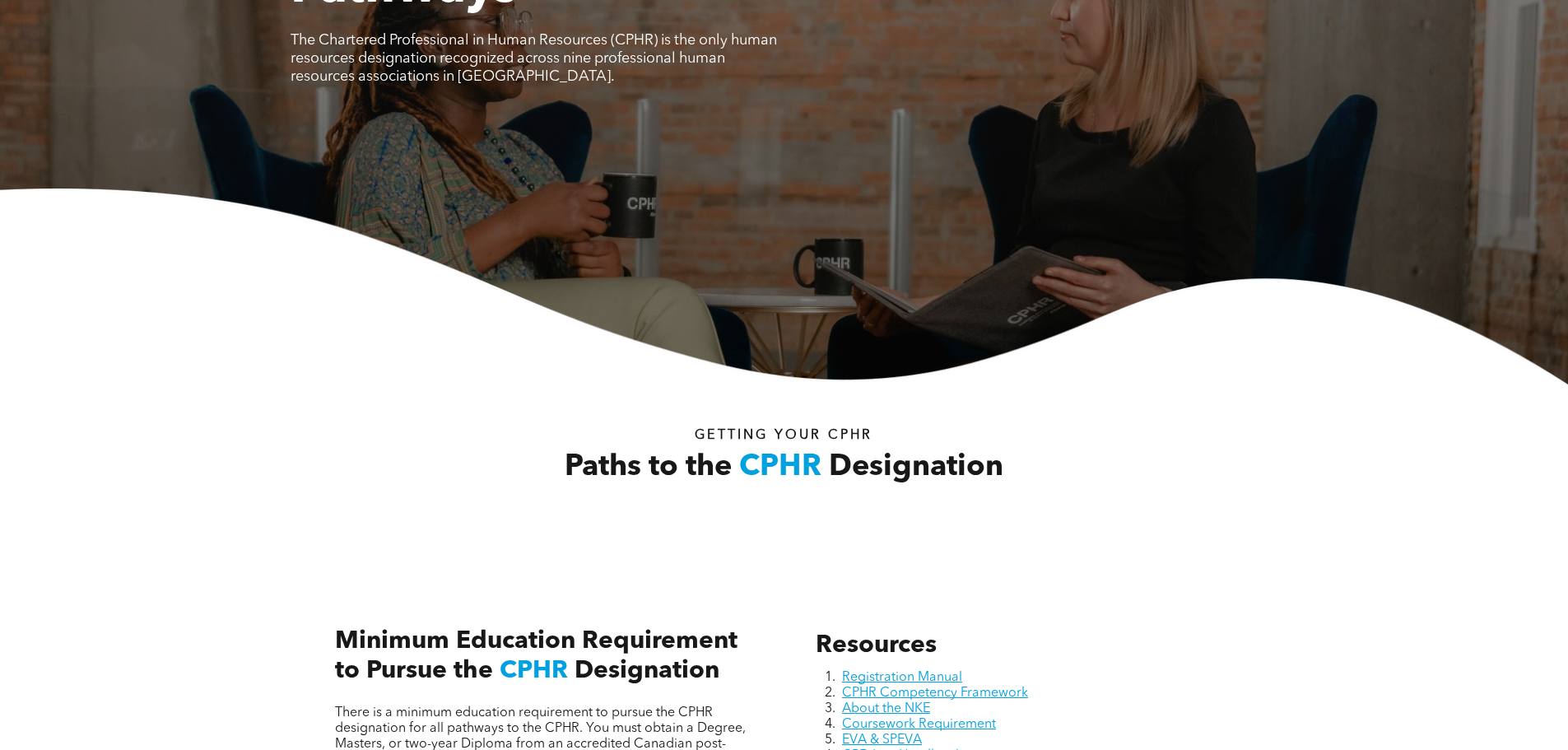
scroll to position [715, 0]
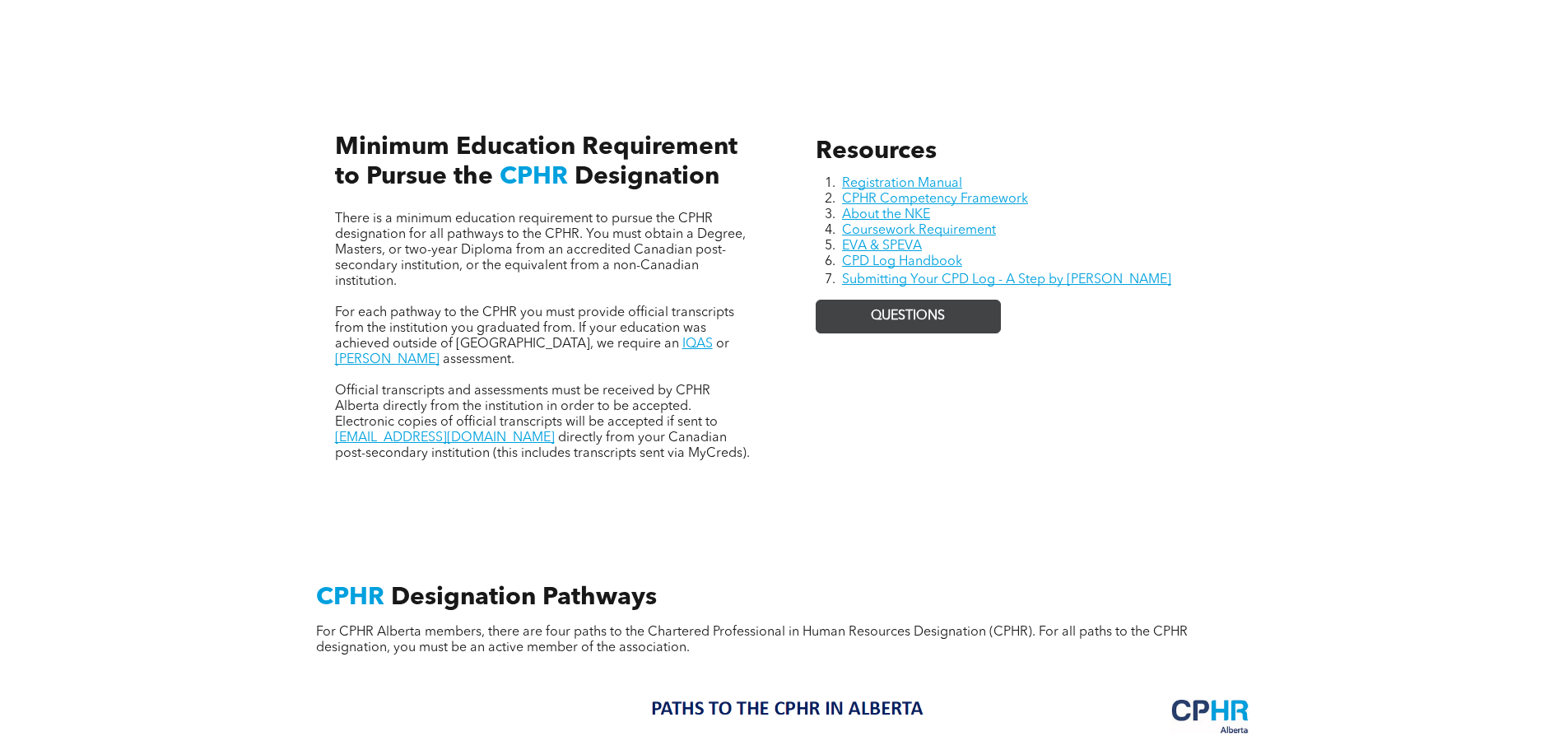
click at [878, 310] on span "QUESTIONS" at bounding box center [907, 316] width 74 height 15
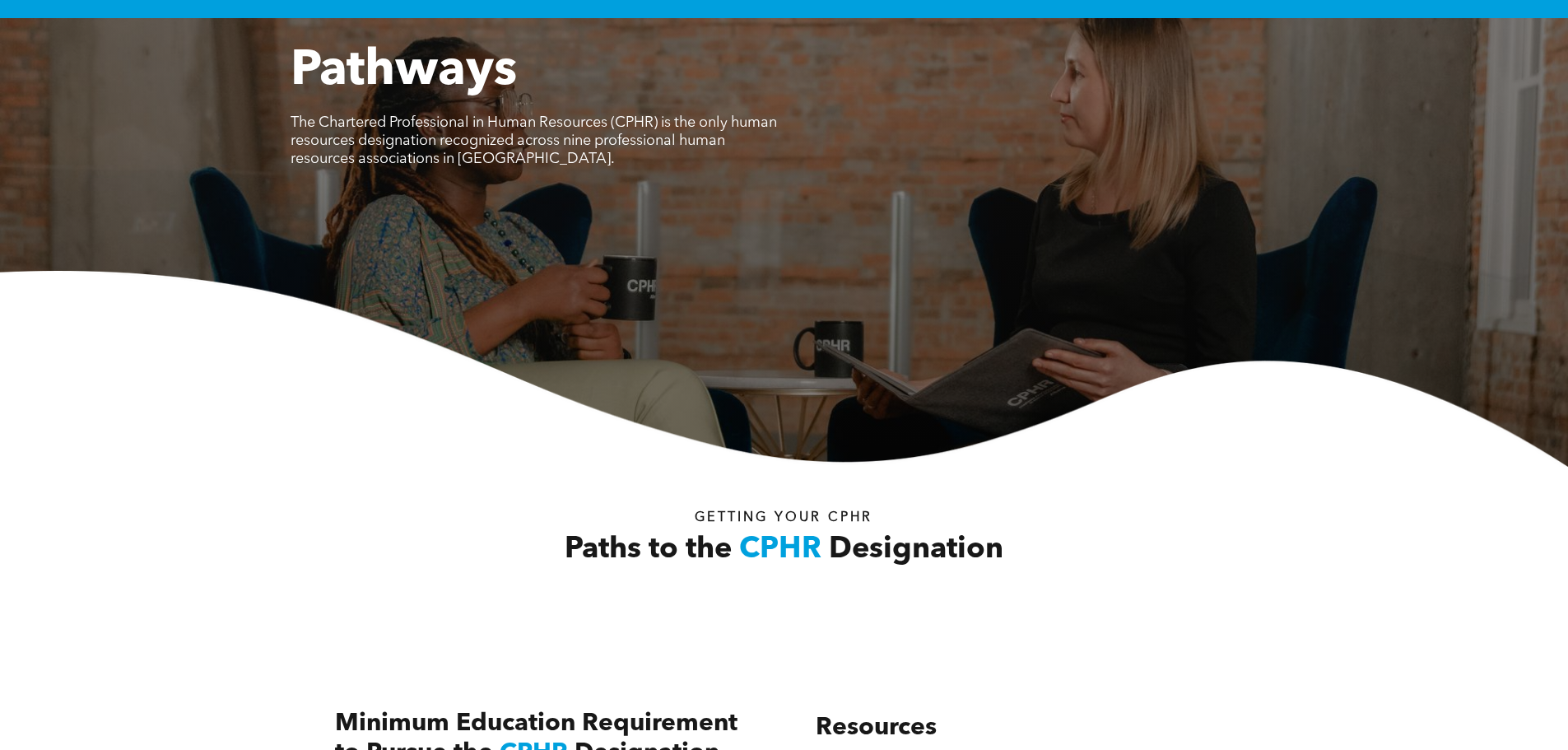
scroll to position [0, 0]
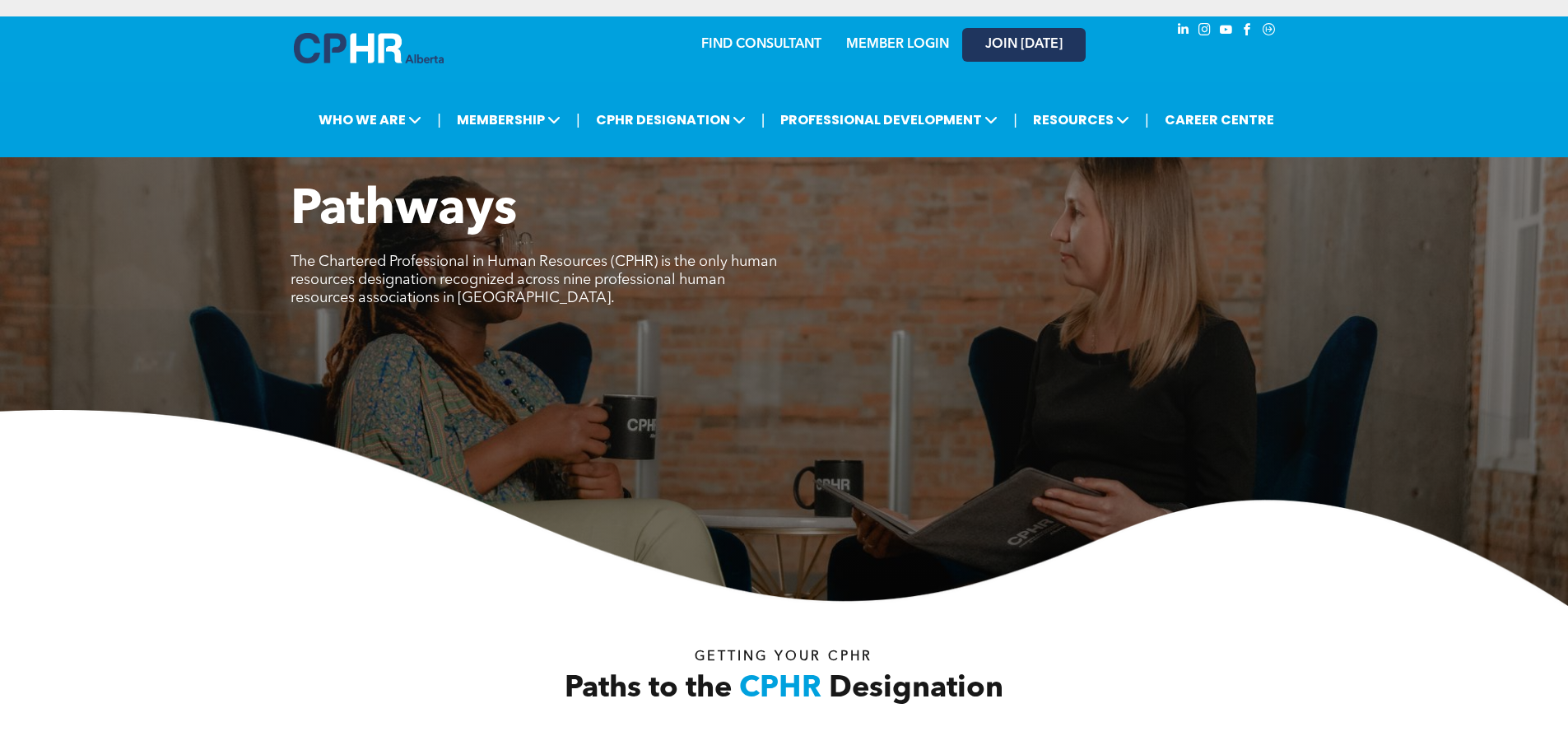
click at [1008, 46] on span "JOIN [DATE]" at bounding box center [1023, 45] width 78 height 15
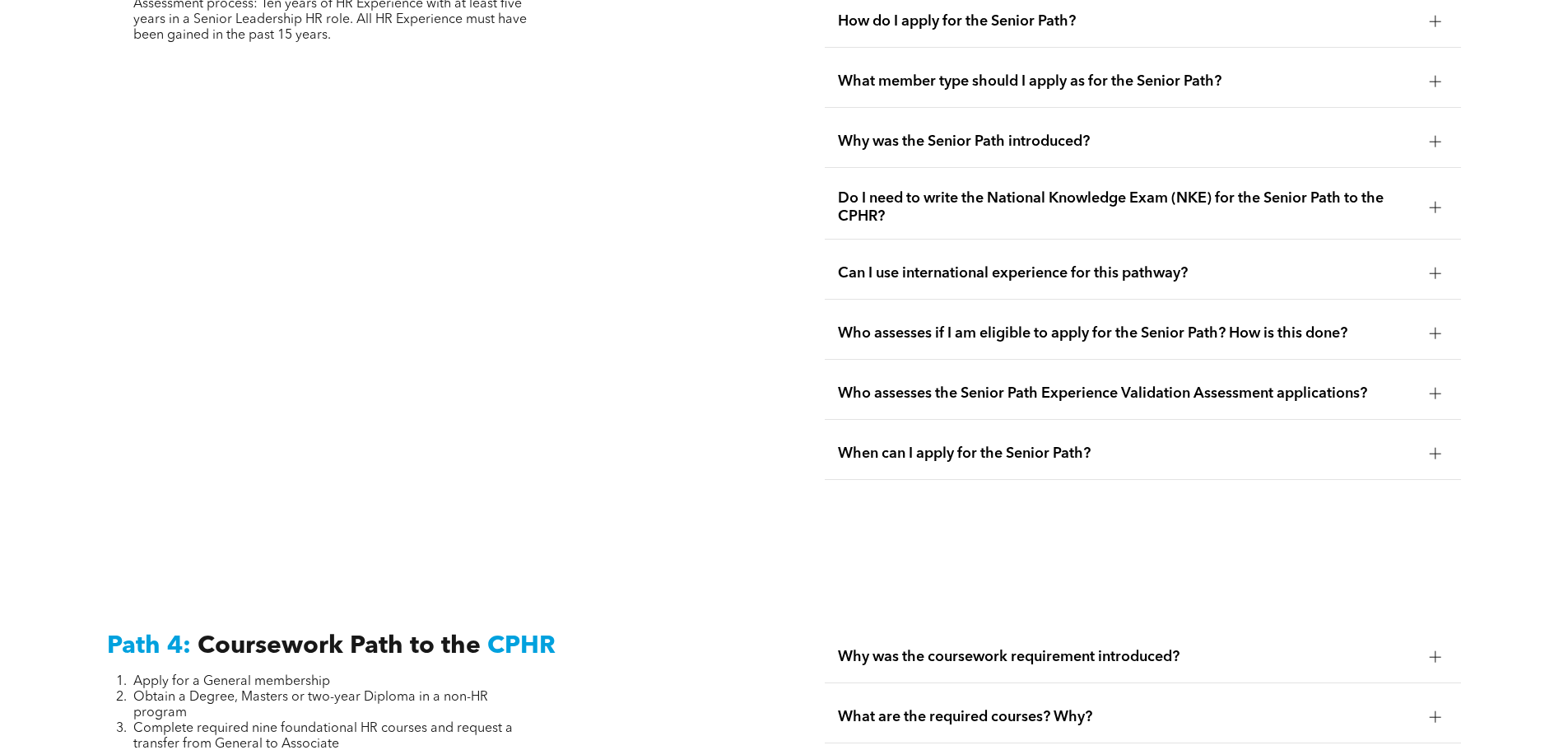
scroll to position [4937, 0]
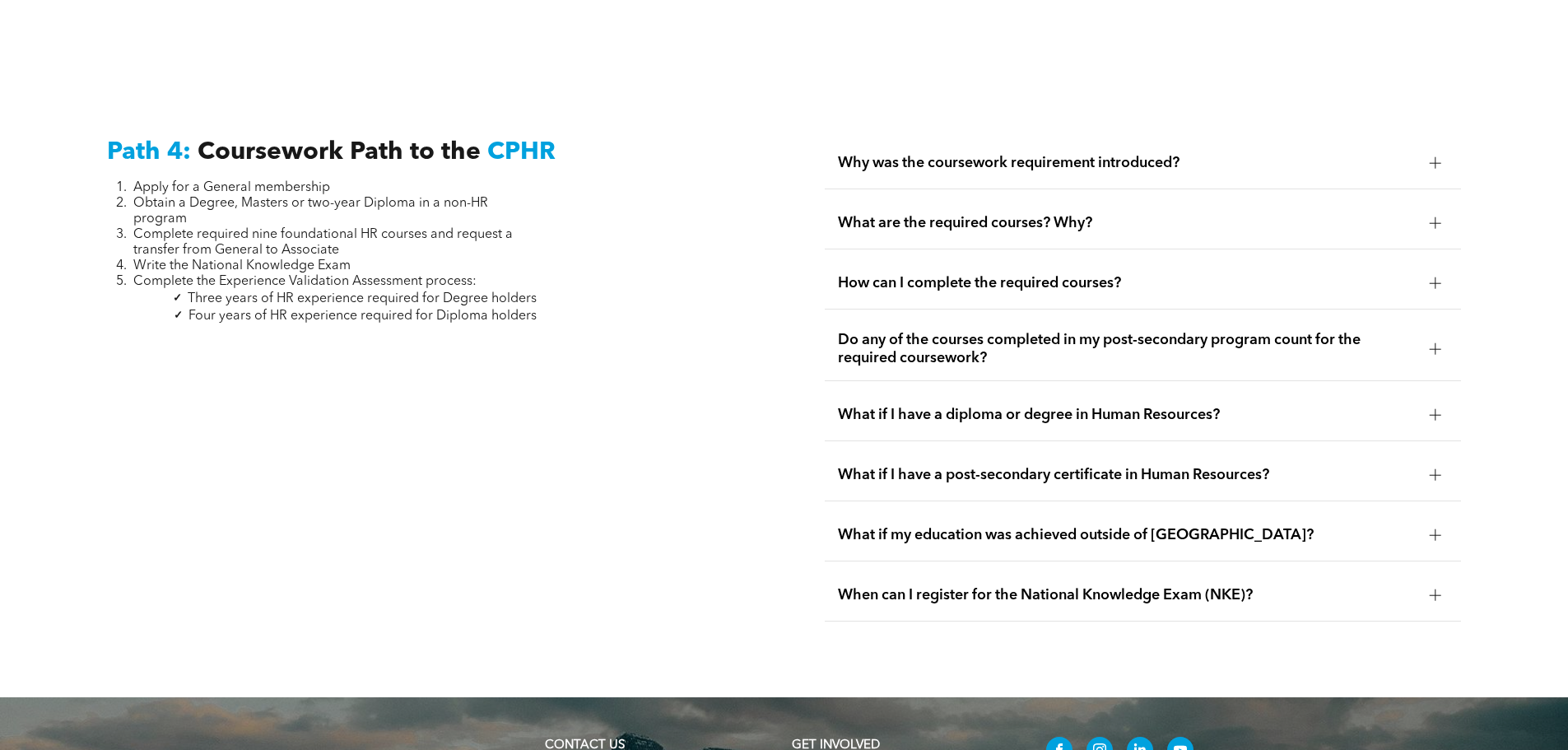
click at [1414, 198] on div "What are the required courses? Why?" at bounding box center [1142, 223] width 636 height 52
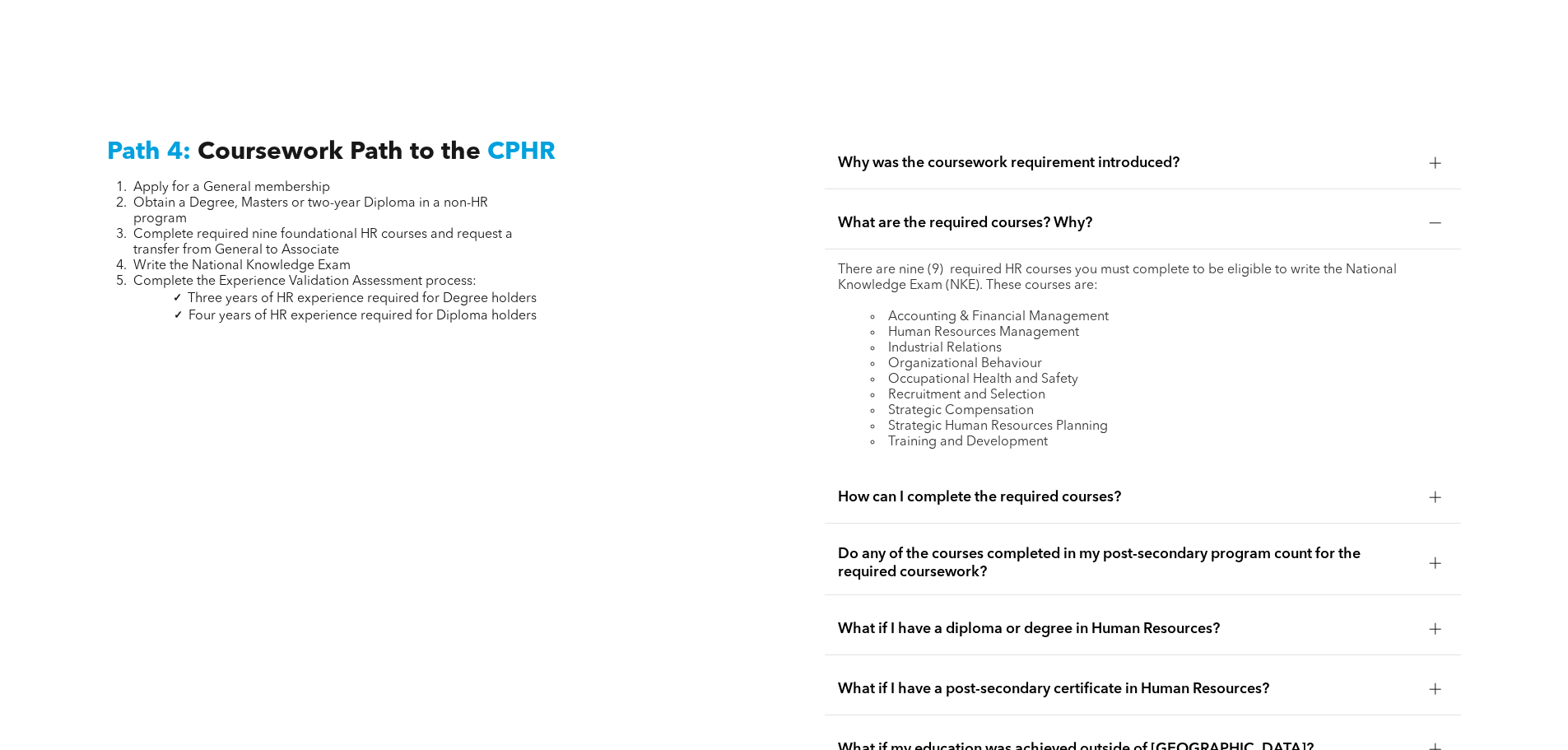
click at [1053, 488] on span "How can I complete the required courses?" at bounding box center [1126, 497] width 578 height 18
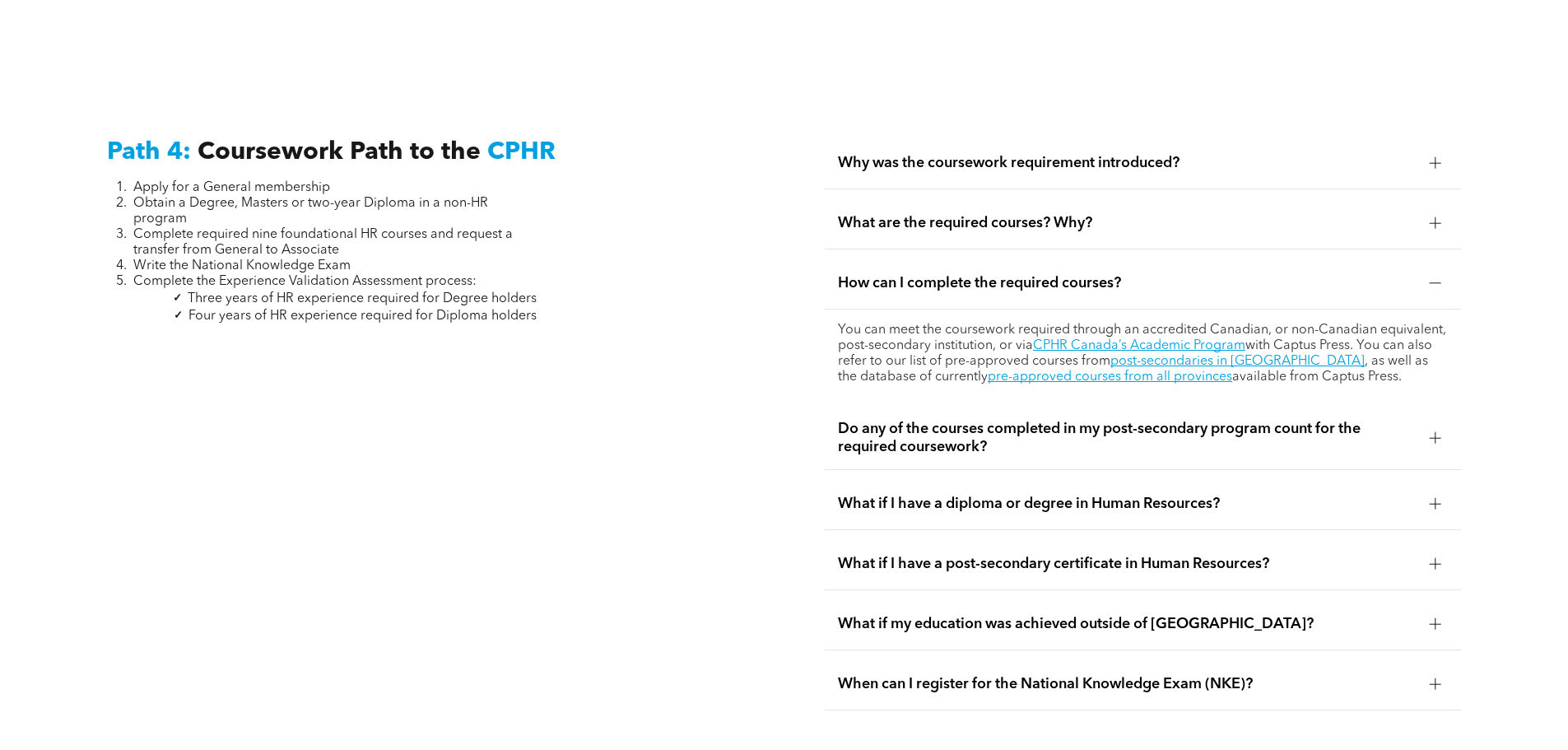
click at [1185, 420] on span "Do any of the courses completed in my post-secondary program count for the requ…" at bounding box center [1126, 438] width 578 height 36
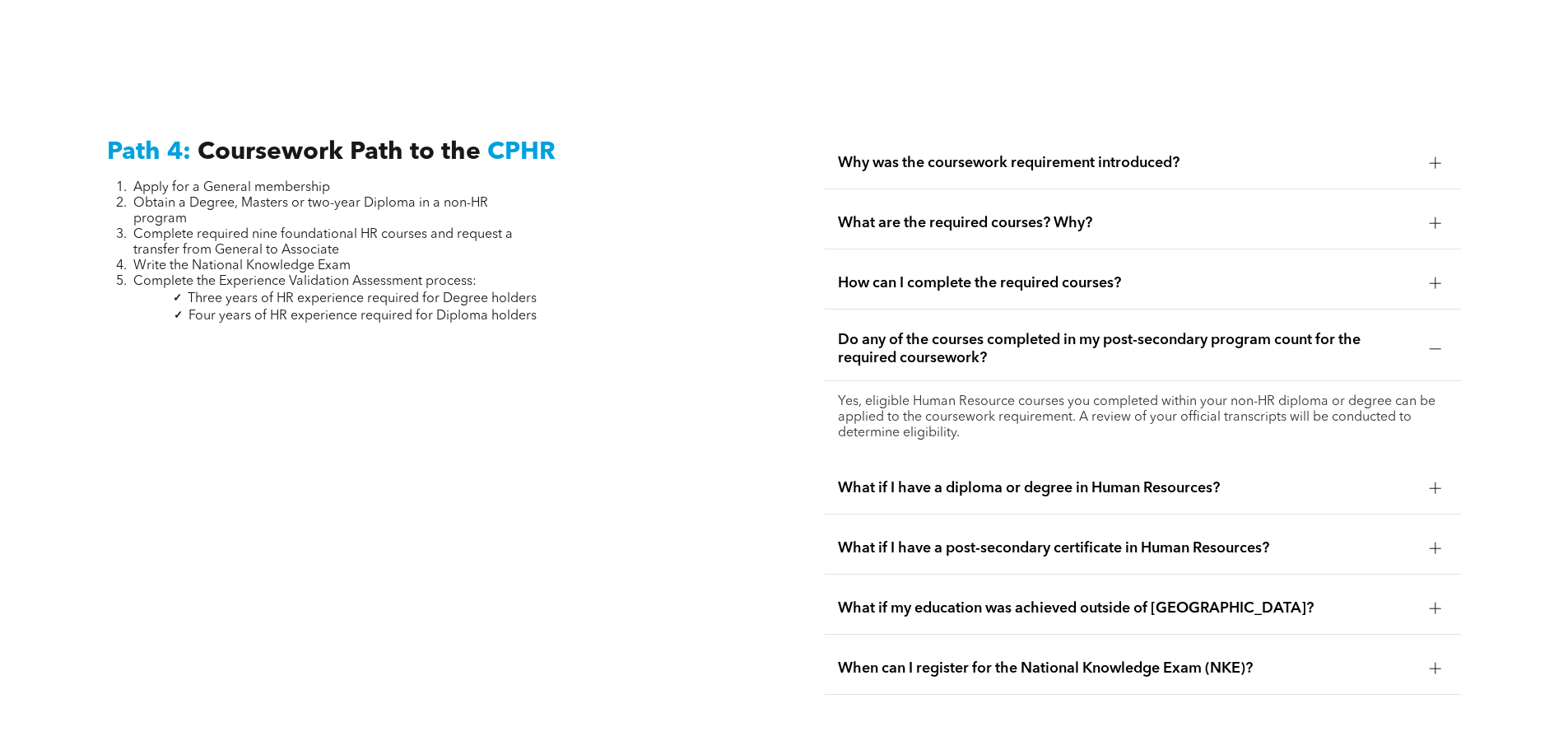
click at [1231, 479] on span "What if I have a diploma or degree in Human Resources?" at bounding box center [1126, 487] width 578 height 18
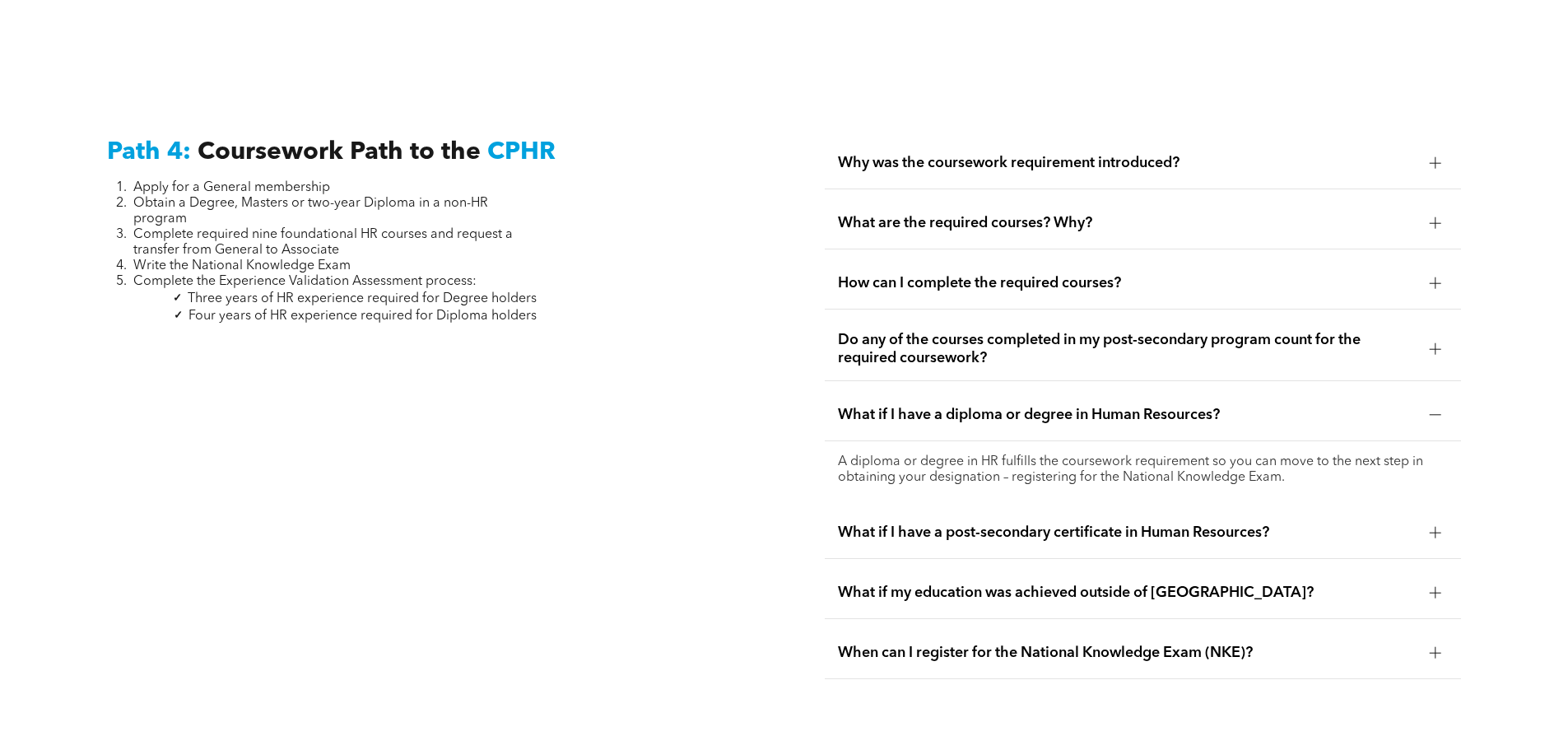
click at [1124, 524] on span "What if I have a post-secondary certificate in Human Resources?" at bounding box center [1126, 532] width 578 height 18
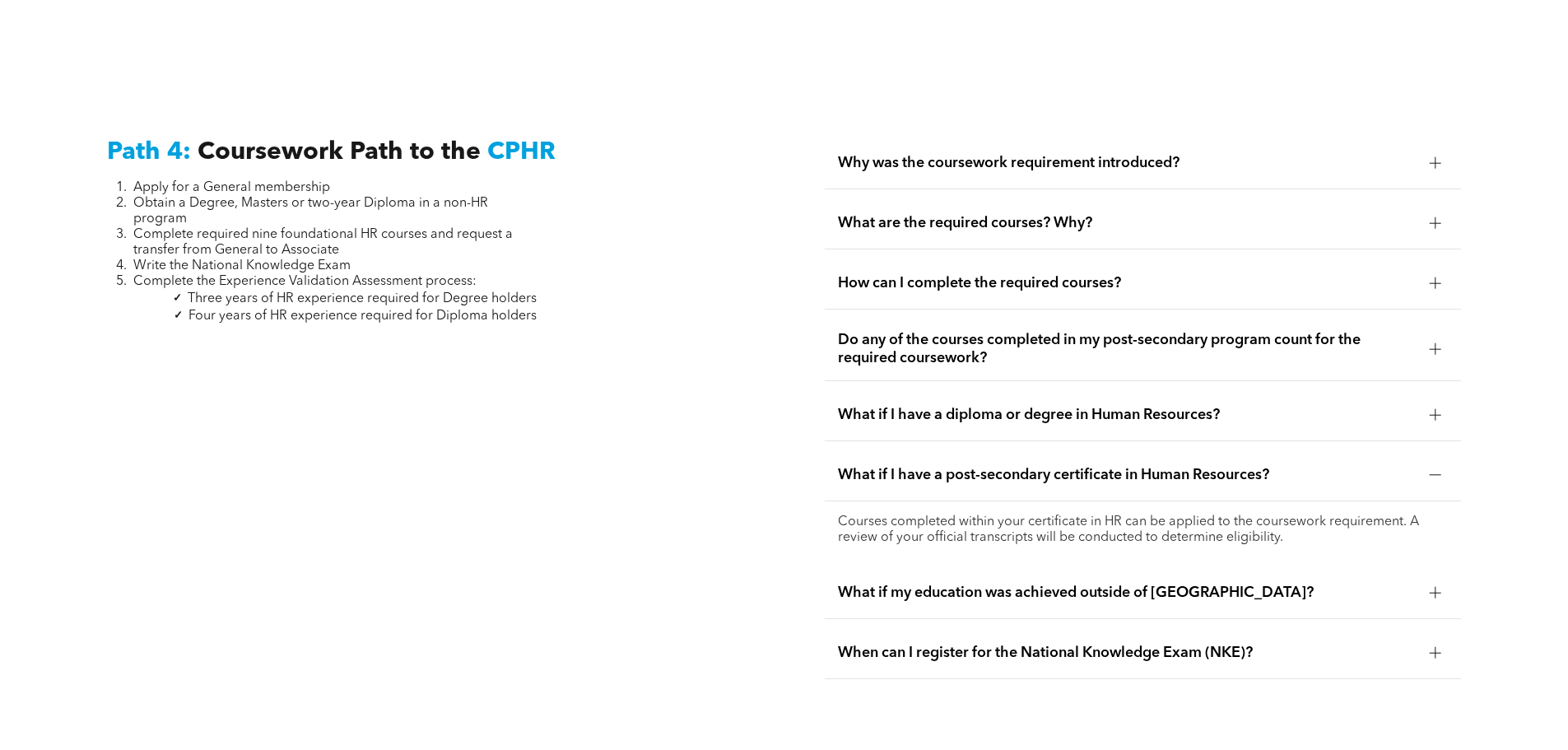
scroll to position [5020, 0]
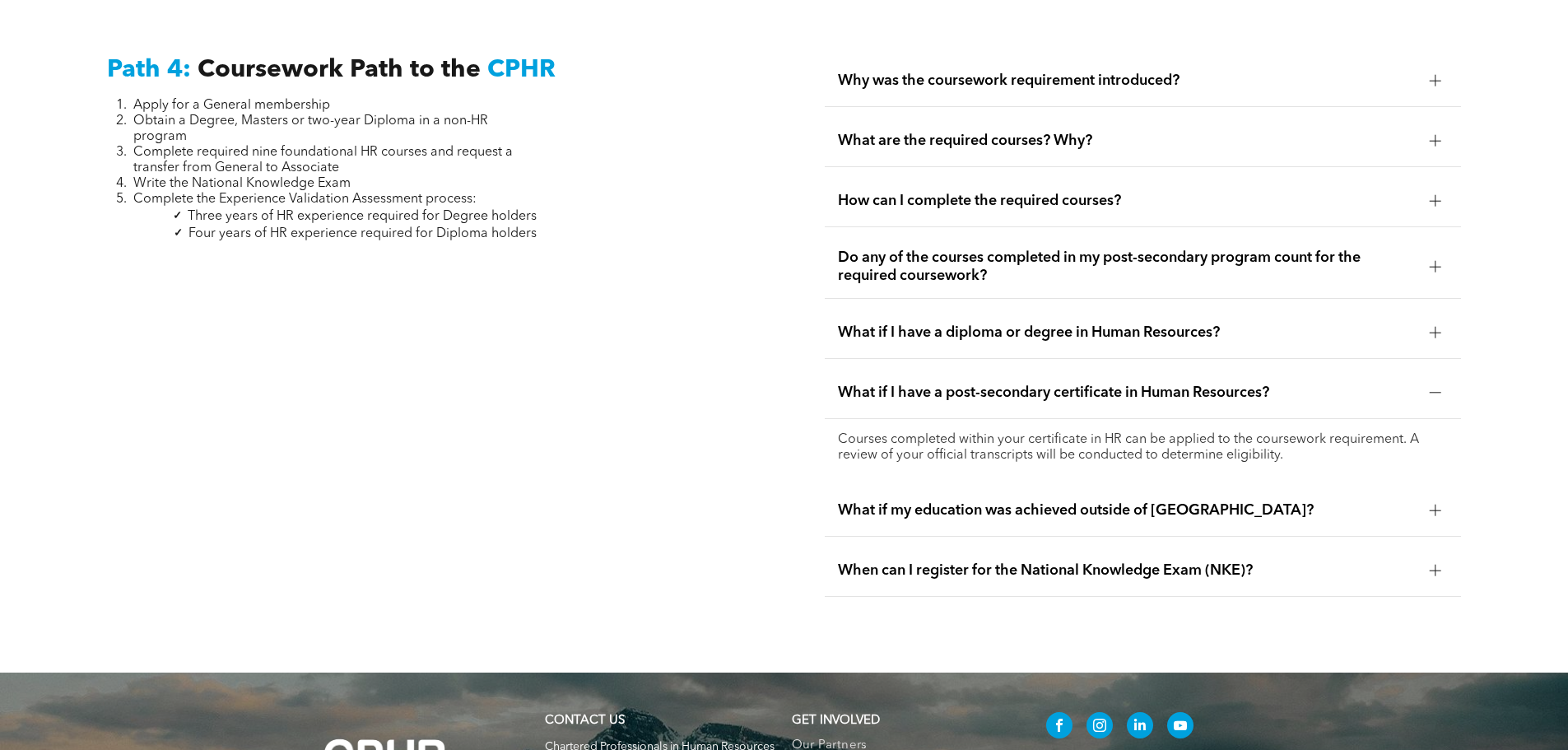
click at [1132, 502] on span "What if my education was achieved outside of Canada?" at bounding box center [1126, 510] width 578 height 18
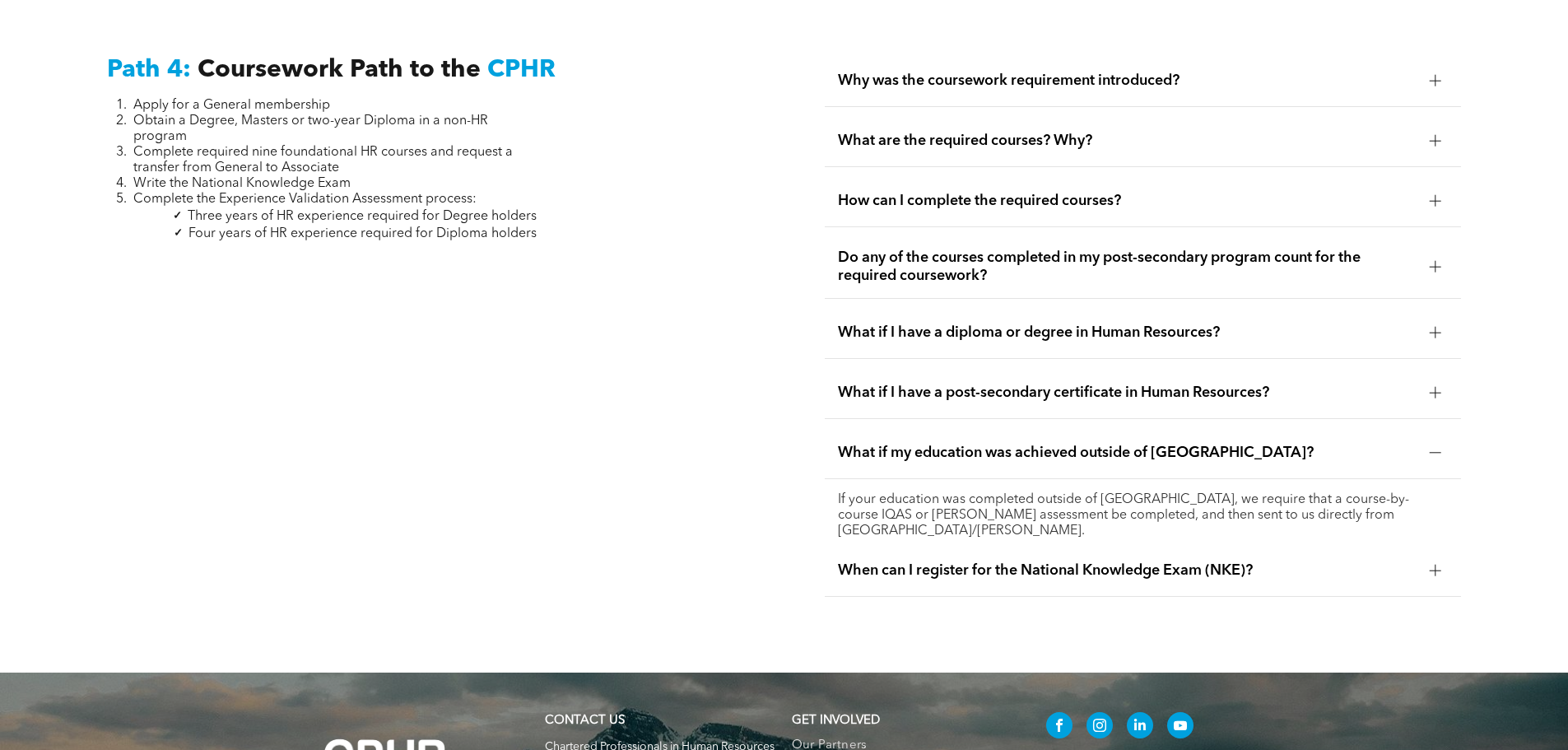
click at [1088, 561] on span "When can I register for the National Knowledge Exam (NKE)?" at bounding box center [1126, 570] width 578 height 18
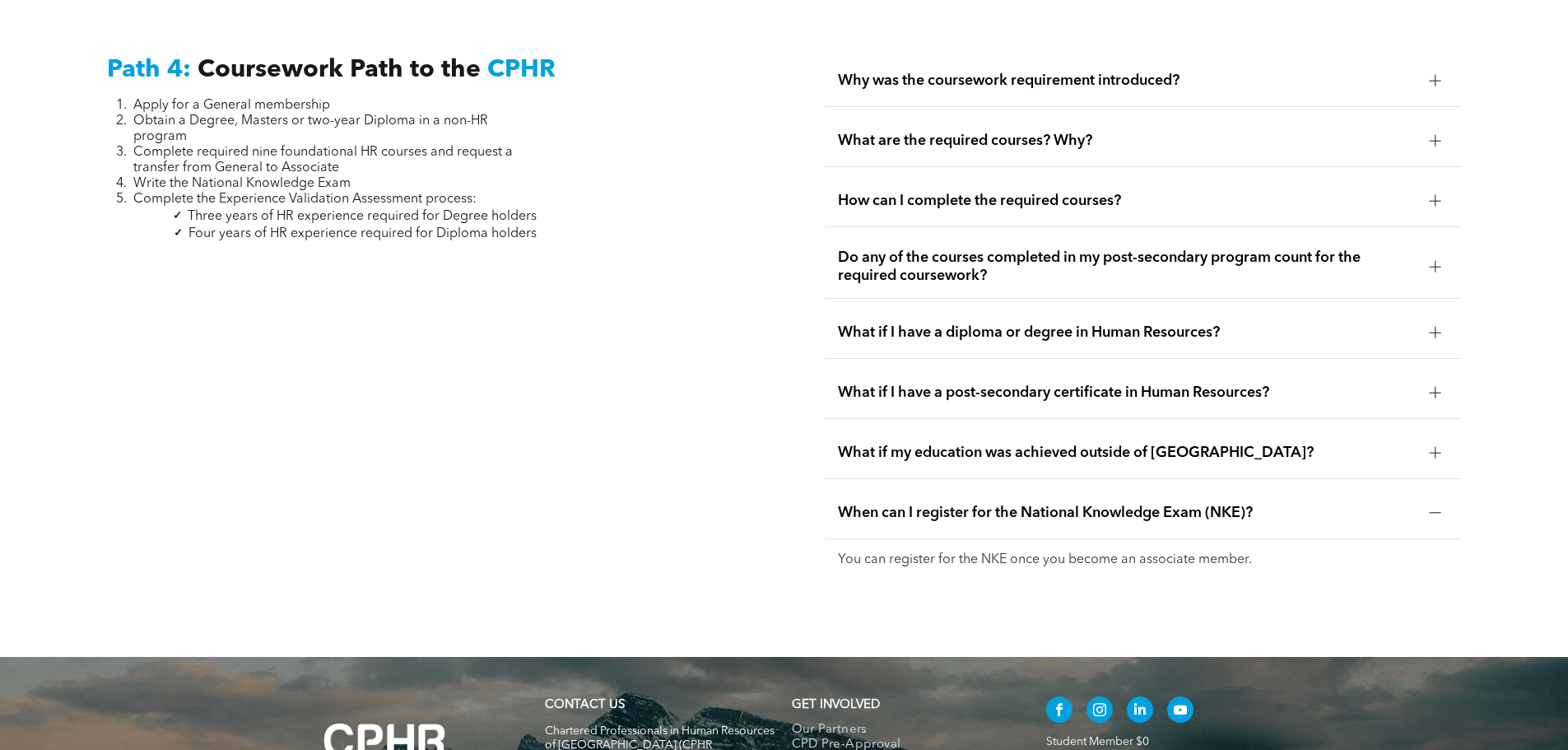
click at [919, 119] on div "What are the required courses? Why?" at bounding box center [1142, 141] width 636 height 52
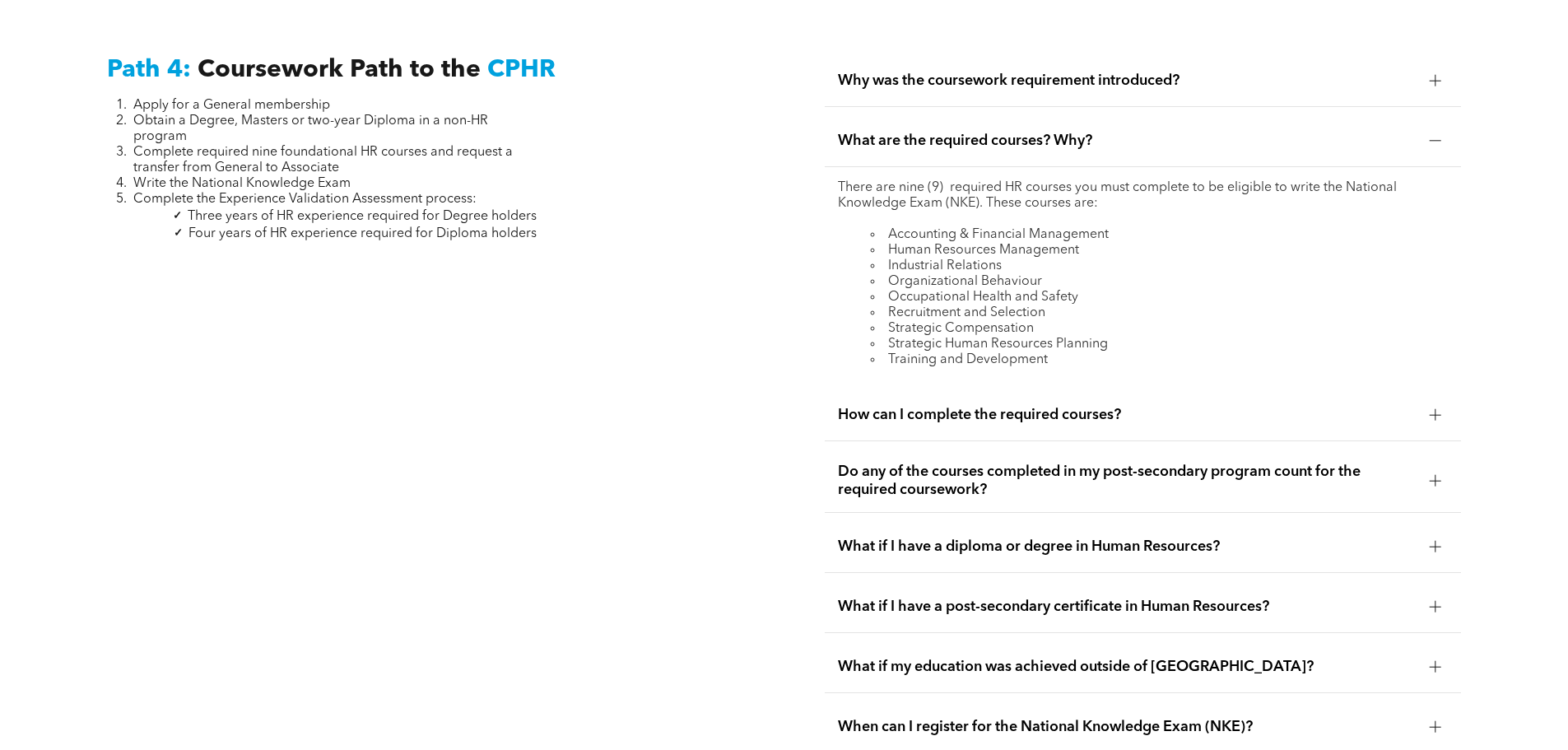
click at [1024, 59] on div "Why was the coursework requirement introduced?" at bounding box center [1142, 81] width 636 height 52
